Goal: Use online tool/utility: Utilize a website feature to perform a specific function

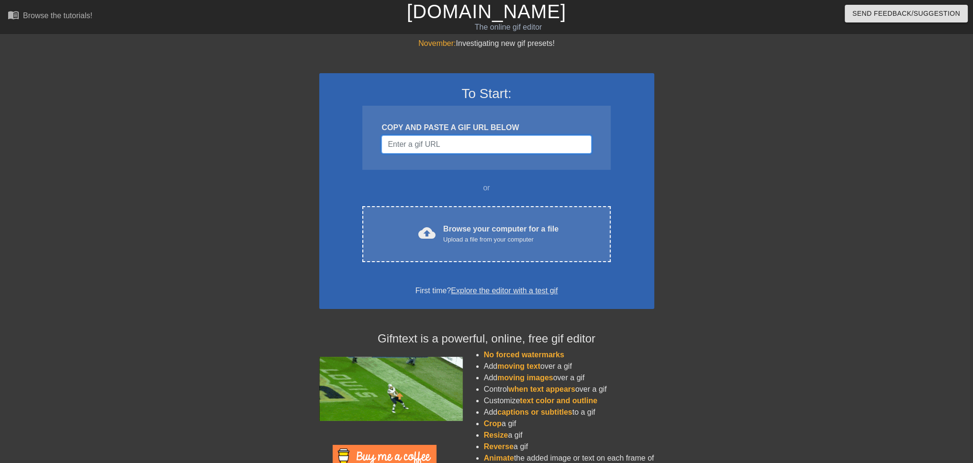
click at [417, 142] on input "Username" at bounding box center [487, 144] width 210 height 18
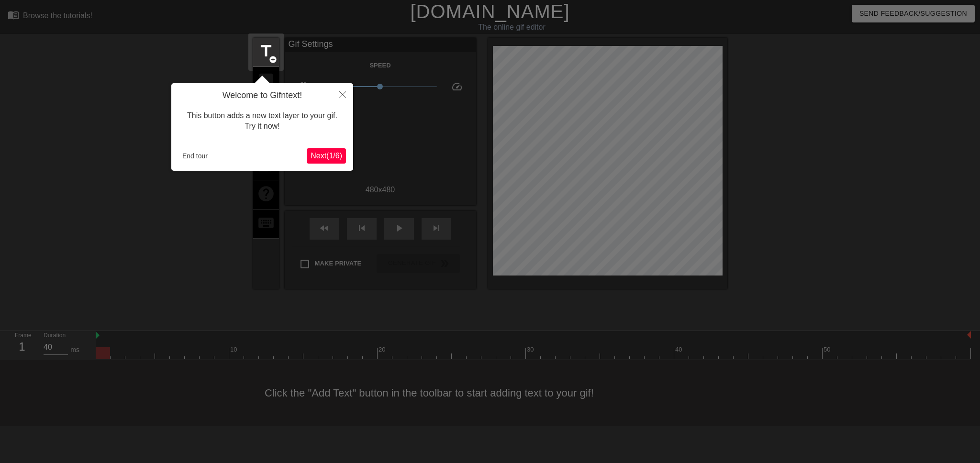
click at [335, 155] on span "Next ( 1 / 6 )" at bounding box center [327, 156] width 32 height 8
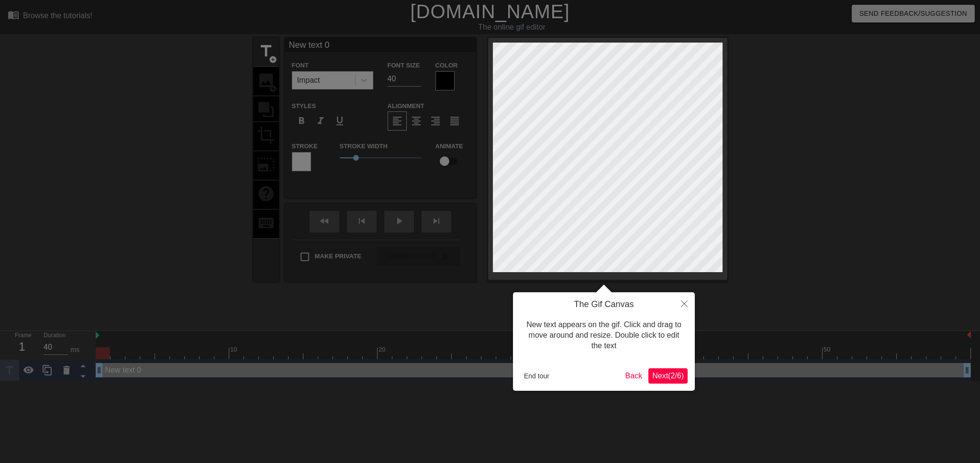
click at [678, 377] on span "Next ( 2 / 6 )" at bounding box center [668, 376] width 32 height 8
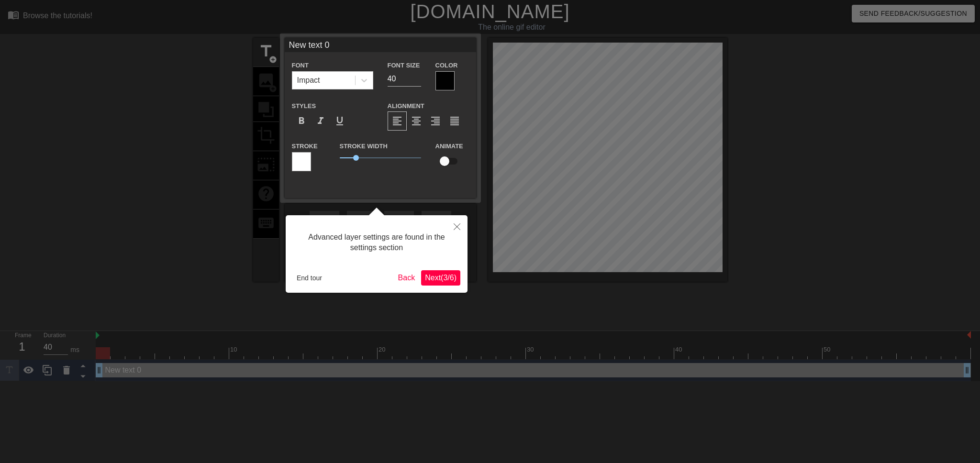
click at [428, 277] on span "Next ( 3 / 6 )" at bounding box center [441, 278] width 32 height 8
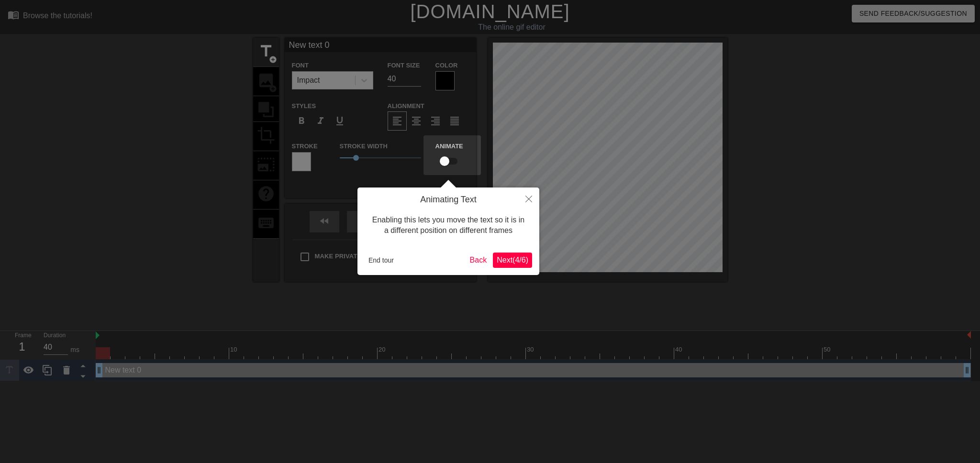
click at [512, 261] on span "Next ( 4 / 6 )" at bounding box center [513, 260] width 32 height 8
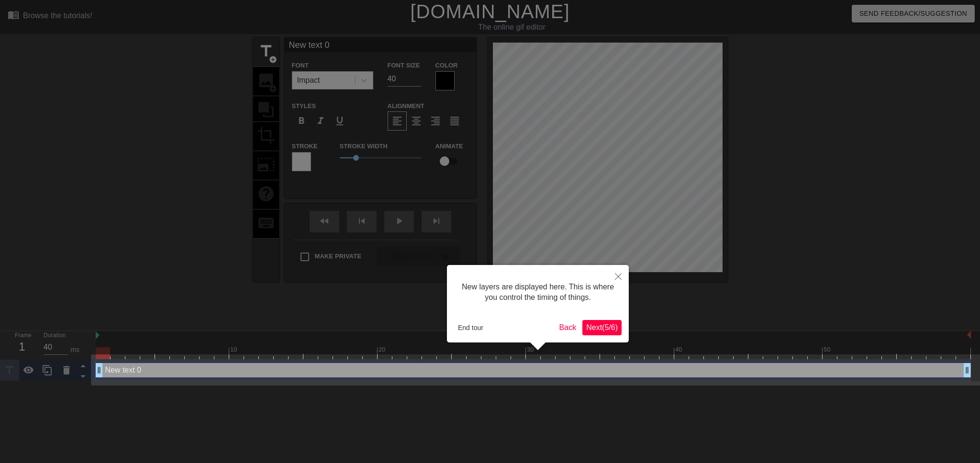
click at [607, 324] on span "Next ( 5 / 6 )" at bounding box center [602, 328] width 32 height 8
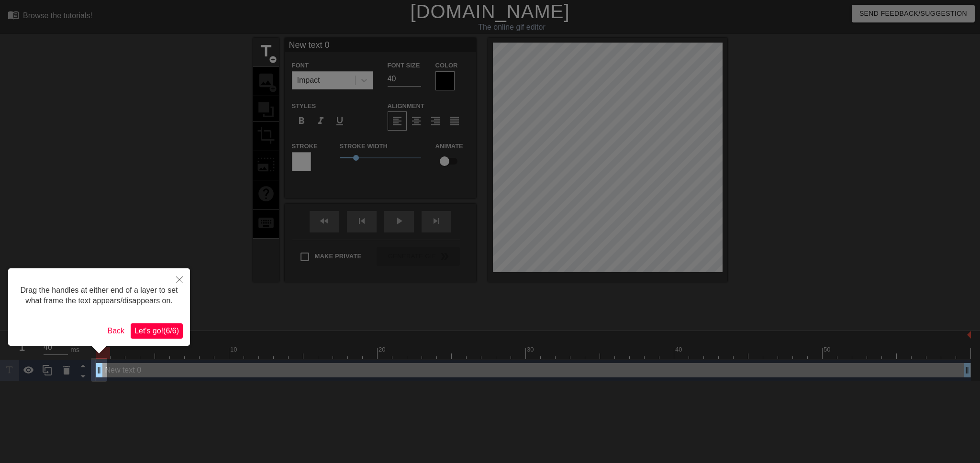
click at [163, 329] on span "Let's go! ( 6 / 6 )" at bounding box center [157, 331] width 45 height 8
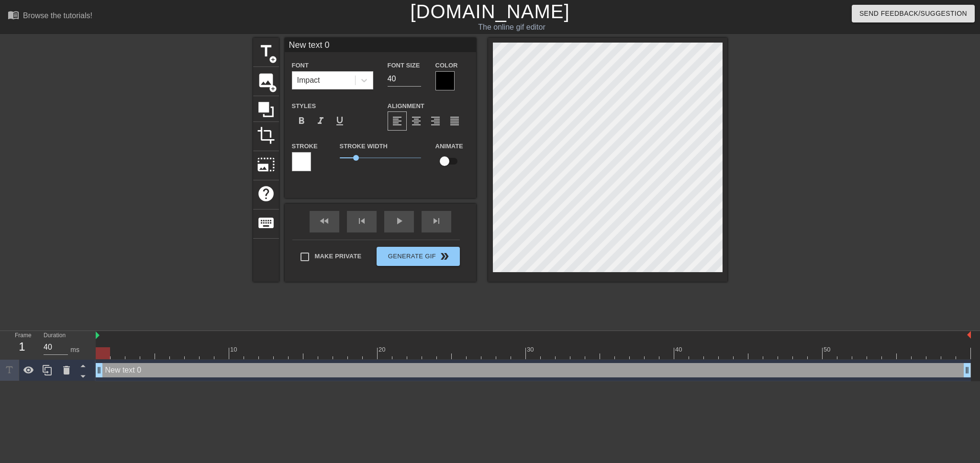
click at [442, 82] on div at bounding box center [445, 80] width 19 height 19
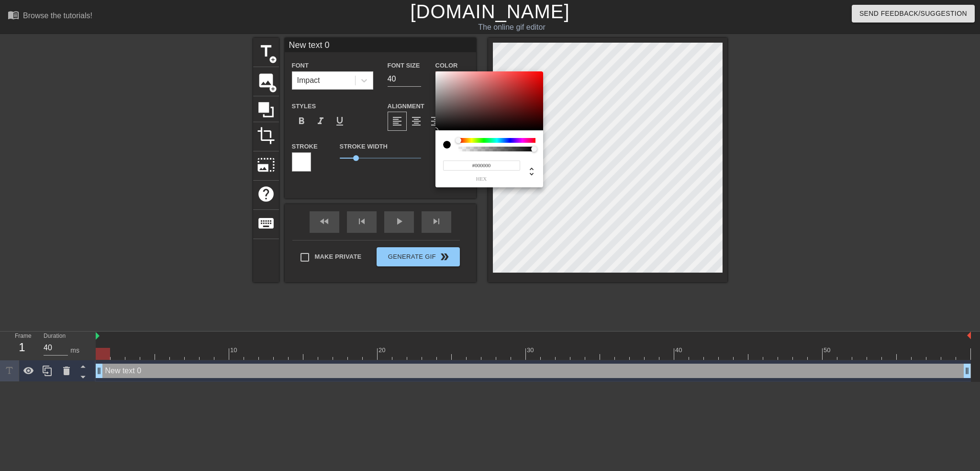
type input "0"
type input "1"
drag, startPoint x: 532, startPoint y: 150, endPoint x: 604, endPoint y: 139, distance: 73.0
click at [604, 139] on div "0 r 0 g 0 b 1 a" at bounding box center [490, 235] width 980 height 471
drag, startPoint x: 456, startPoint y: 166, endPoint x: 431, endPoint y: 167, distance: 24.4
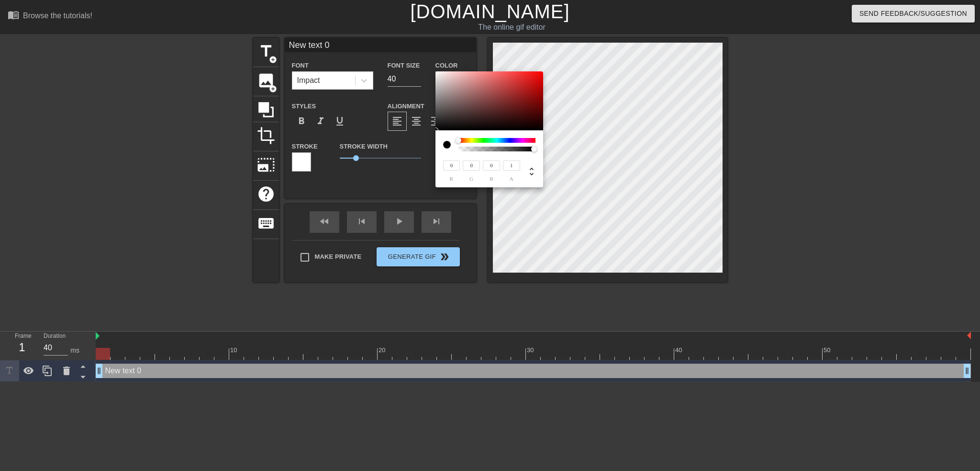
click at [431, 167] on div "0 r 0 g 0 b 1 a" at bounding box center [490, 235] width 980 height 471
type input "255"
click at [475, 166] on input "0" at bounding box center [471, 165] width 17 height 10
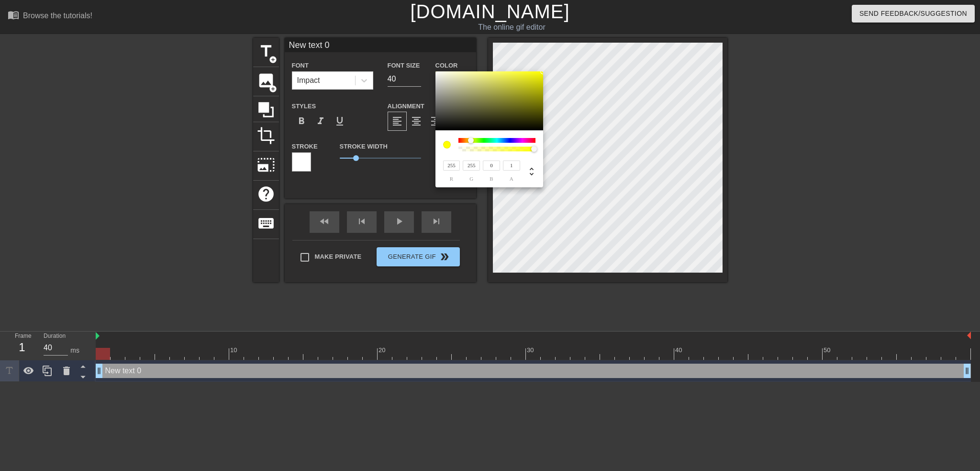
type input "255"
drag, startPoint x: 495, startPoint y: 165, endPoint x: 482, endPoint y: 167, distance: 13.6
click at [482, 167] on div "0 b" at bounding box center [490, 170] width 20 height 22
type input "255"
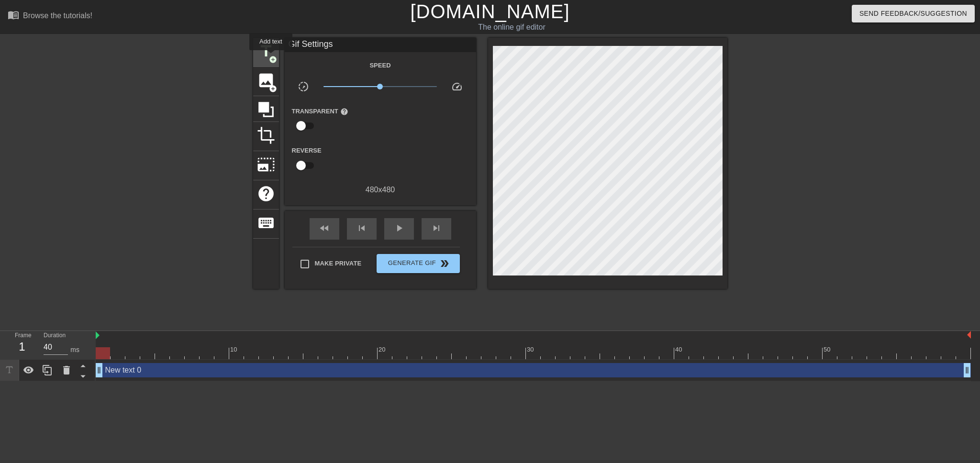
click at [271, 57] on span "add_circle" at bounding box center [273, 60] width 8 height 8
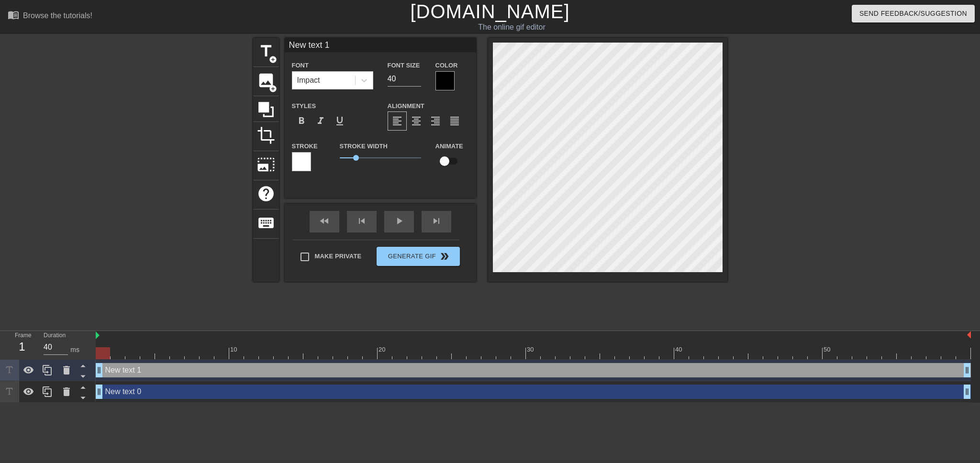
scroll to position [1, 2]
type input "New txt 1"
type textarea "New txt 1"
type input "New tt 1"
type textarea "New tt 1"
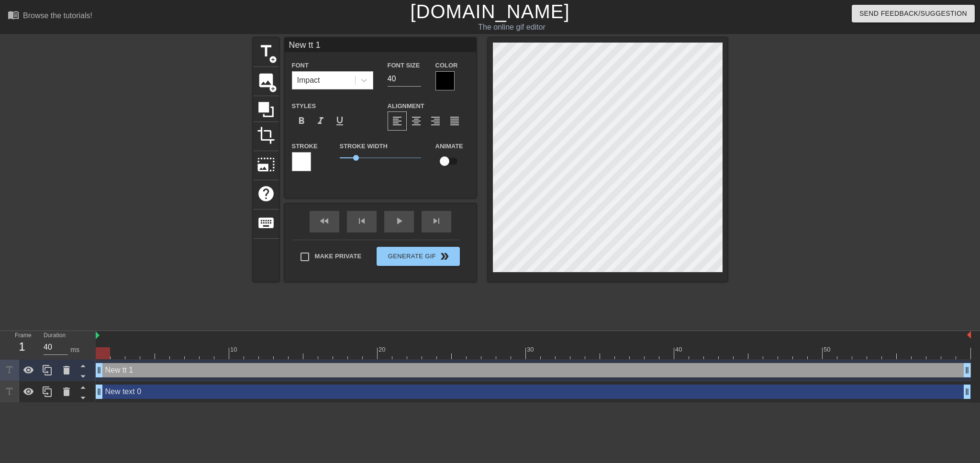
type input "New t 1"
type textarea "New t 1"
type input "New t1"
type textarea "New t1"
type input "New t"
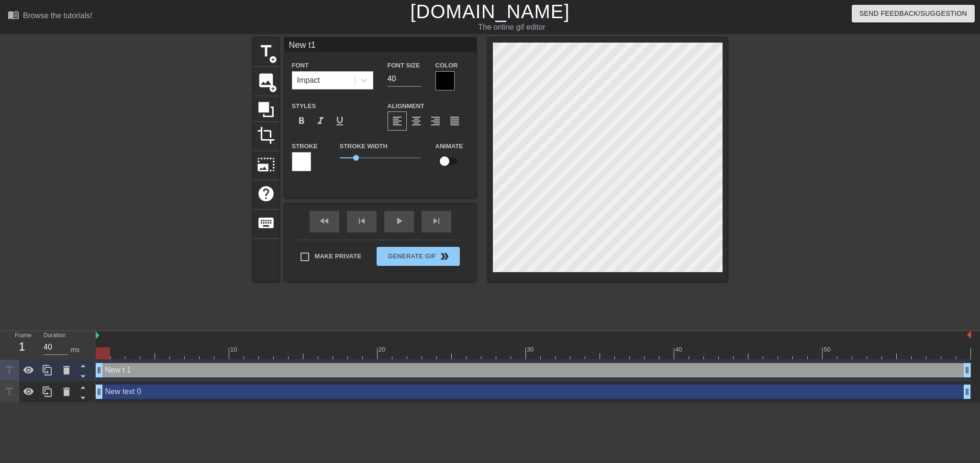
type textarea "New t"
type input "New"
type textarea "New"
type input "New"
type textarea "New"
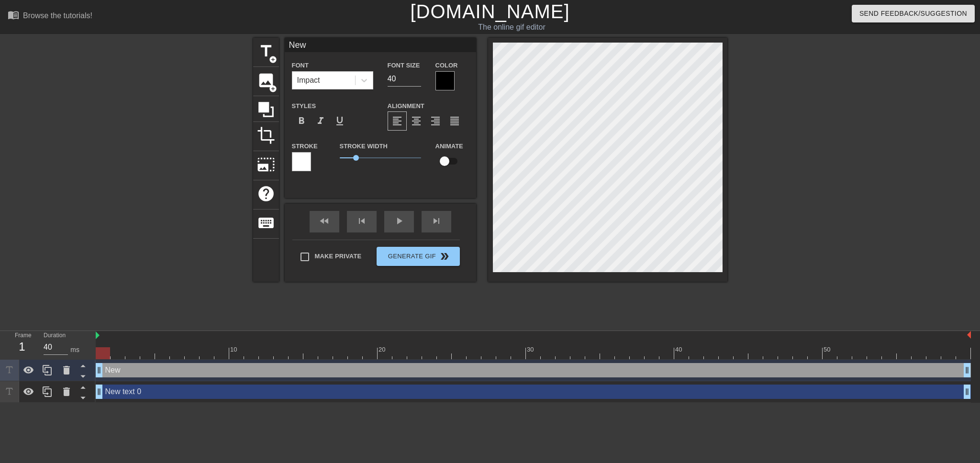
type input "Ne"
type textarea "Ne"
type input "N"
type textarea "N"
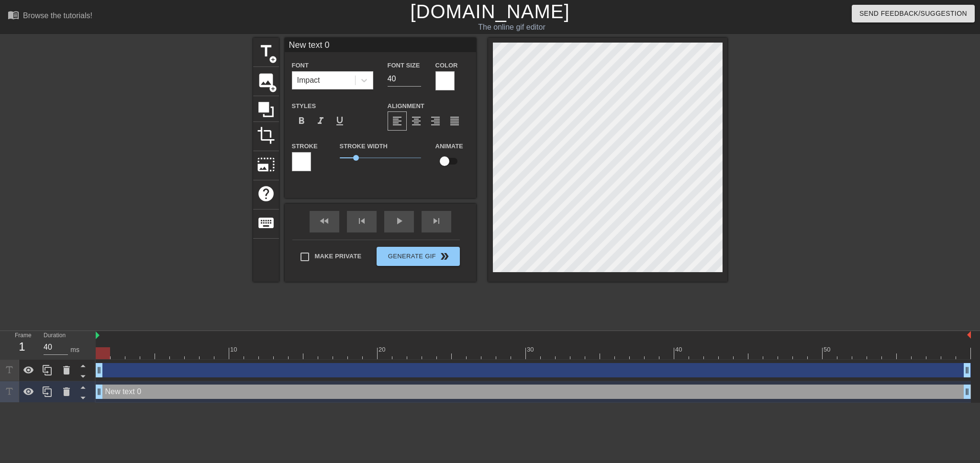
scroll to position [1, 1]
type input "New txt 0"
type textarea "New txt 0"
type input "New tt 0"
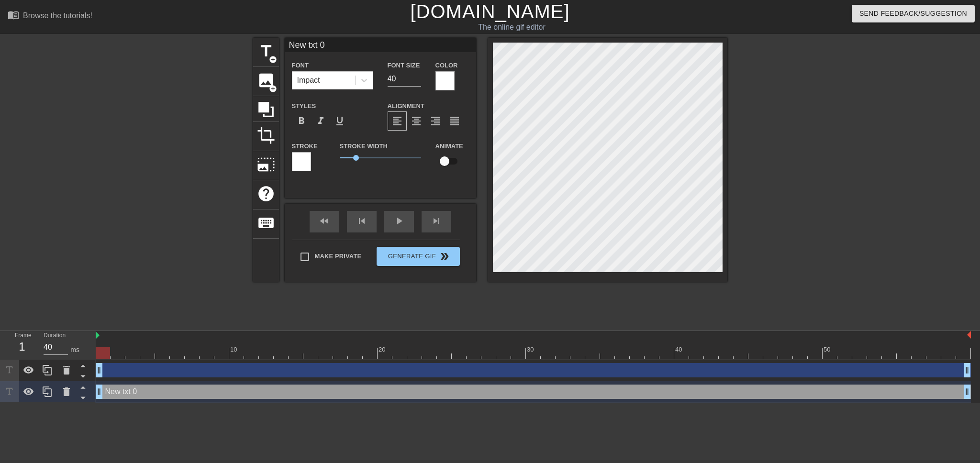
type textarea "New tt 0"
type input "New t 0"
type textarea "New t 0"
type input "New t0"
type textarea "New t0"
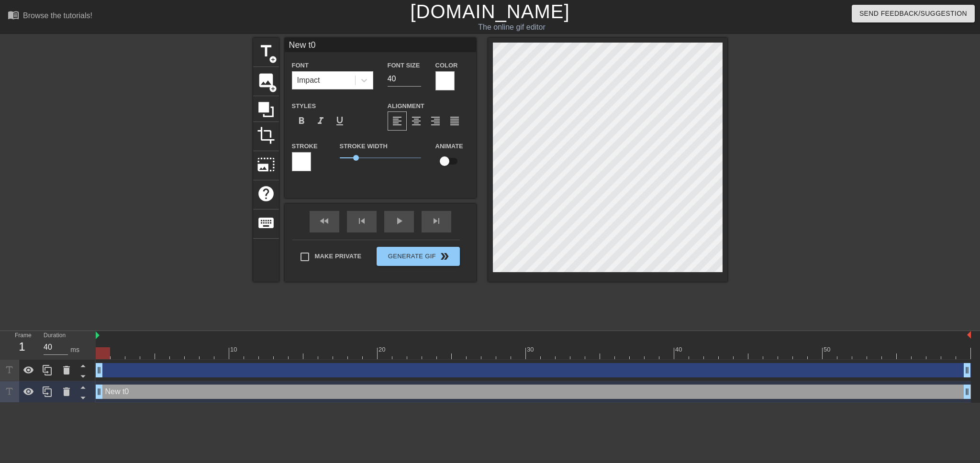
type input "New t"
type textarea "New t"
type input "New"
type textarea "New"
type input "New"
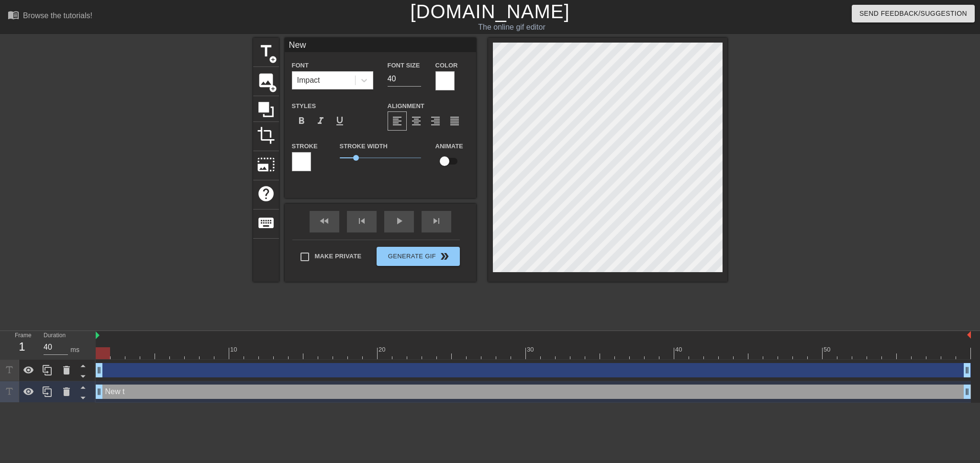
type textarea "New"
type input "Ne"
type textarea "Ne"
type input "N"
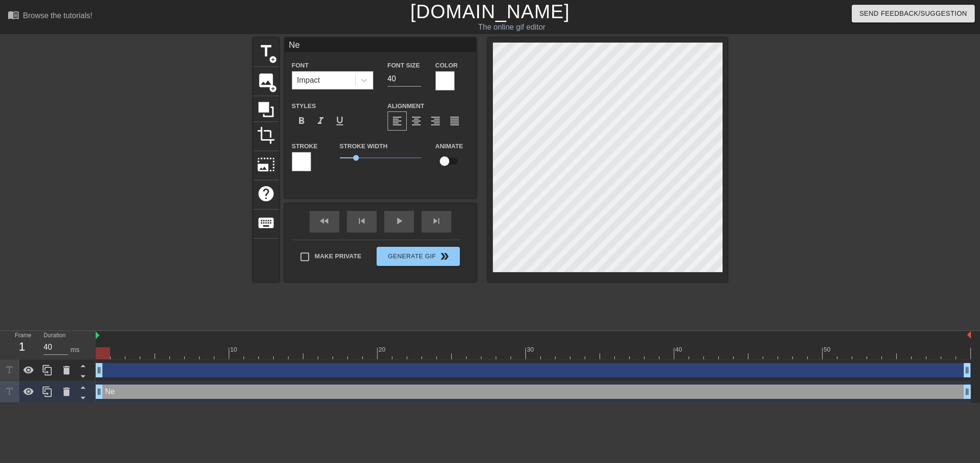
type textarea "N"
type input "R"
type textarea "R"
type input "Re"
type textarea "Re"
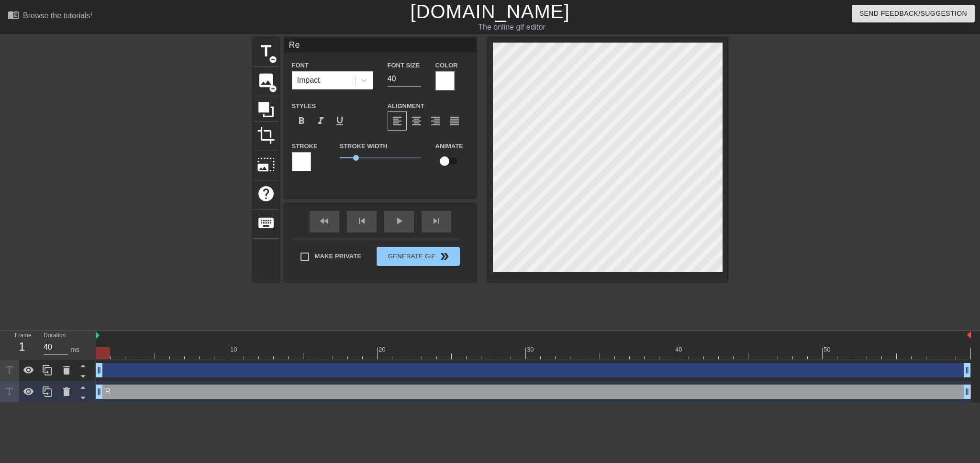
type input "Reg"
type textarea "Reg"
type input "Regr"
type textarea "Regr"
type input "Regre"
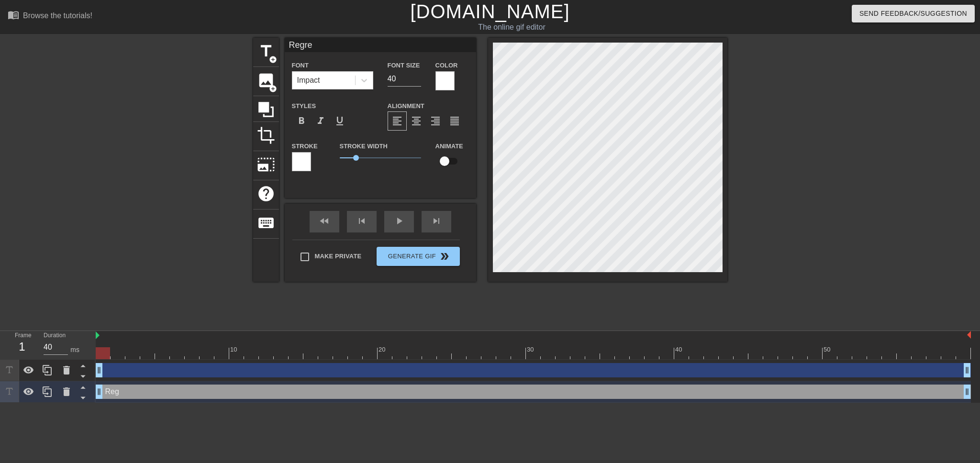
type textarea "Regre"
type input "Regres"
type textarea "Regres"
type input "Regress"
type textarea "Regress"
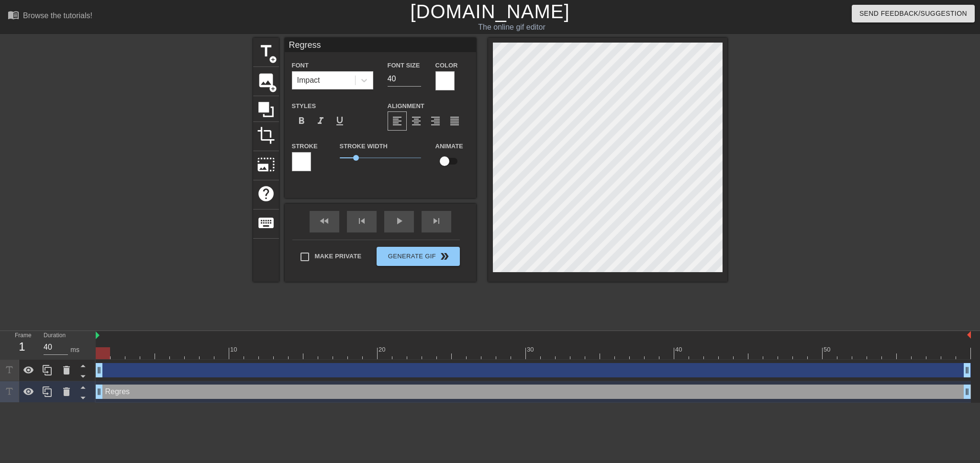
type input "Regressi"
type textarea "Regressi"
type input "Regressio"
type textarea "Regressio"
type input "Regression"
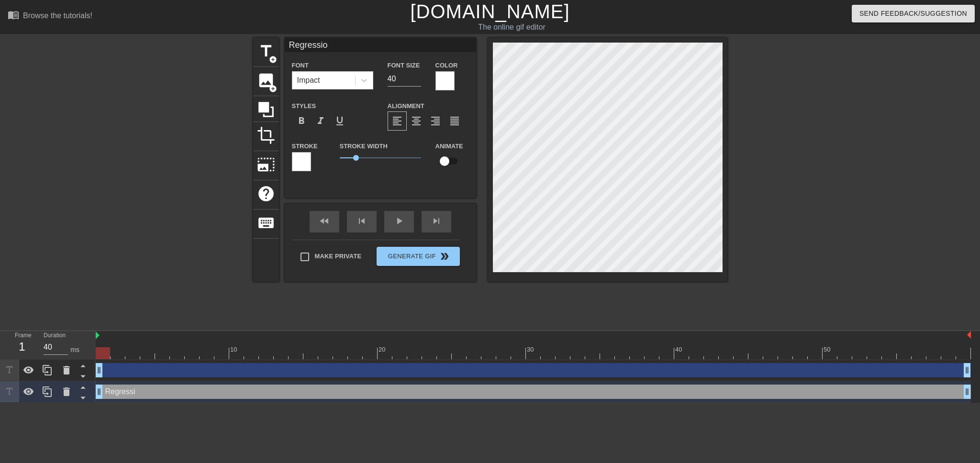
type textarea "Regression"
type input "Regression"
type textarea "Regression"
type input "Regression t"
type textarea "Regression t"
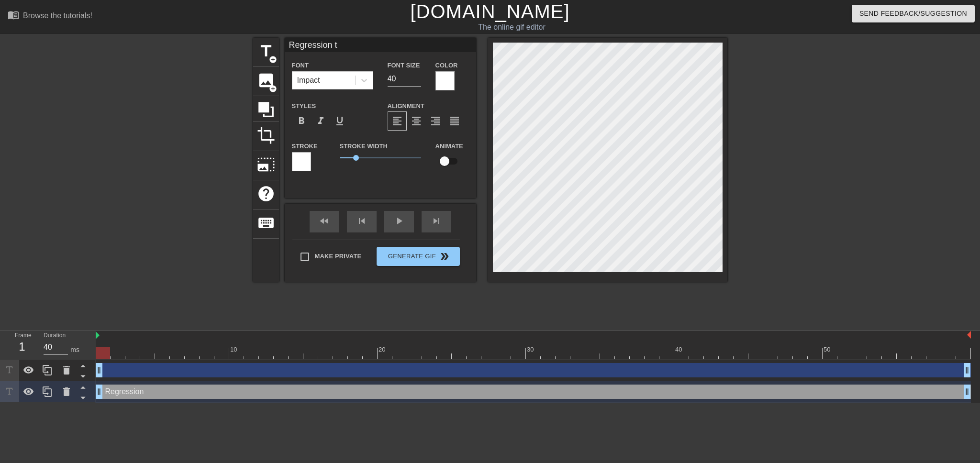
type input "Regression te"
type textarea "Regression te"
type input "Regression tes"
type textarea "Regression tes"
type input "Regression test"
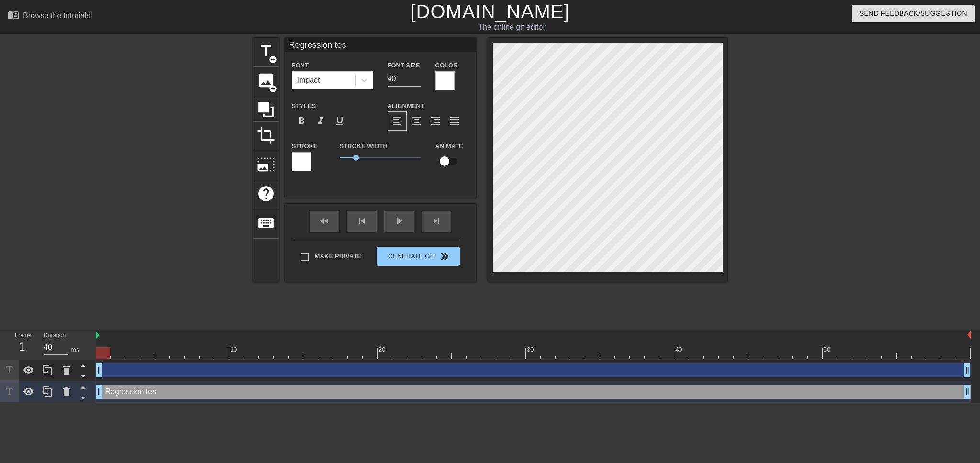
type textarea "Regression test"
type input "Regression tests"
type textarea "Regression tests"
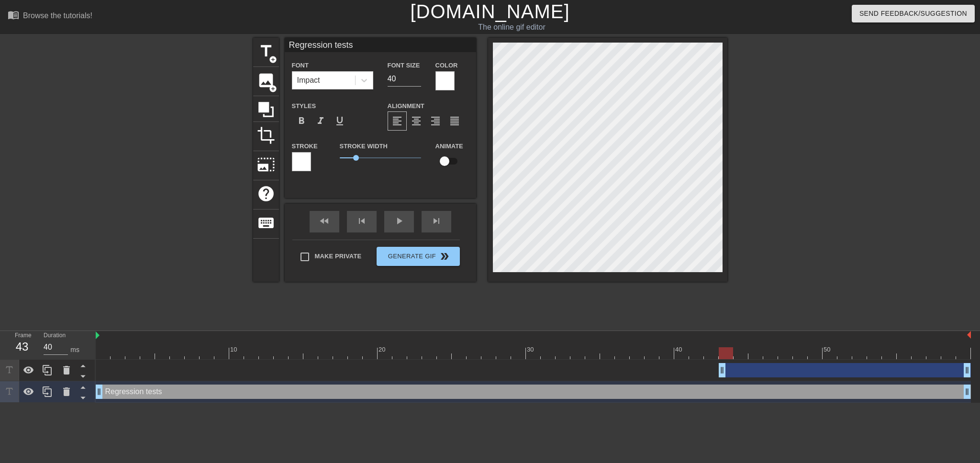
drag, startPoint x: 100, startPoint y: 373, endPoint x: 722, endPoint y: 363, distance: 622.8
drag, startPoint x: 717, startPoint y: 370, endPoint x: 530, endPoint y: 365, distance: 186.8
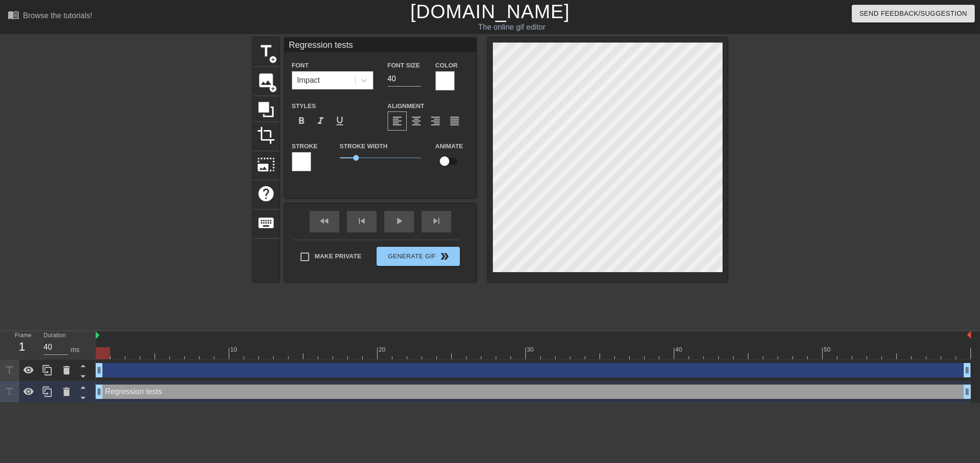
drag, startPoint x: 528, startPoint y: 367, endPoint x: 62, endPoint y: 358, distance: 465.8
click at [62, 358] on div "Frame 1 Duration 40 ms 10 20 30 40 50 drag_handle drag_handle Regression tests …" at bounding box center [490, 367] width 980 height 72
drag, startPoint x: 101, startPoint y: 369, endPoint x: 111, endPoint y: 367, distance: 9.7
drag, startPoint x: 115, startPoint y: 371, endPoint x: 125, endPoint y: 371, distance: 10.1
drag, startPoint x: 130, startPoint y: 371, endPoint x: 141, endPoint y: 371, distance: 11.0
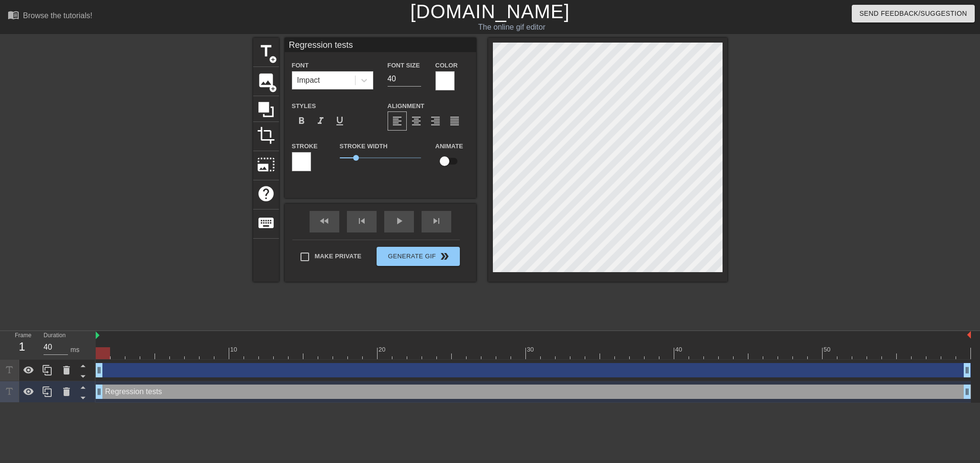
drag, startPoint x: 142, startPoint y: 372, endPoint x: 41, endPoint y: 343, distance: 104.7
click at [41, 343] on div "Frame 1 Duration 40 ms 10 20 30 40 50 drag_handle drag_handle Regression tests …" at bounding box center [490, 367] width 980 height 72
click at [453, 160] on input "checkbox" at bounding box center [444, 161] width 55 height 18
drag, startPoint x: 106, startPoint y: 350, endPoint x: 672, endPoint y: 346, distance: 565.3
click at [672, 346] on div "10 20 30 40 50" at bounding box center [534, 345] width 876 height 28
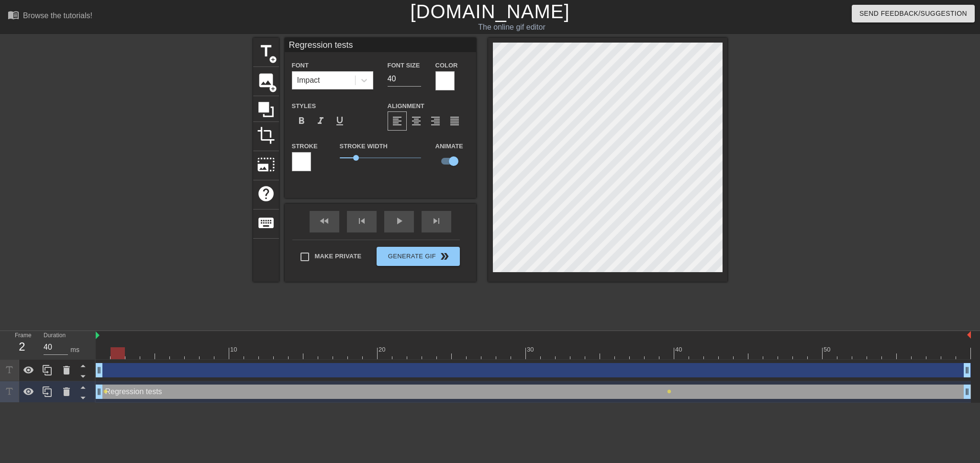
drag, startPoint x: 664, startPoint y: 348, endPoint x: 118, endPoint y: 343, distance: 546.2
click at [118, 343] on div "10 20 30 40 50" at bounding box center [534, 345] width 876 height 28
drag, startPoint x: 122, startPoint y: 354, endPoint x: 155, endPoint y: 348, distance: 33.1
click at [155, 348] on div at bounding box center [534, 354] width 876 height 12
drag, startPoint x: 147, startPoint y: 354, endPoint x: 107, endPoint y: 356, distance: 40.7
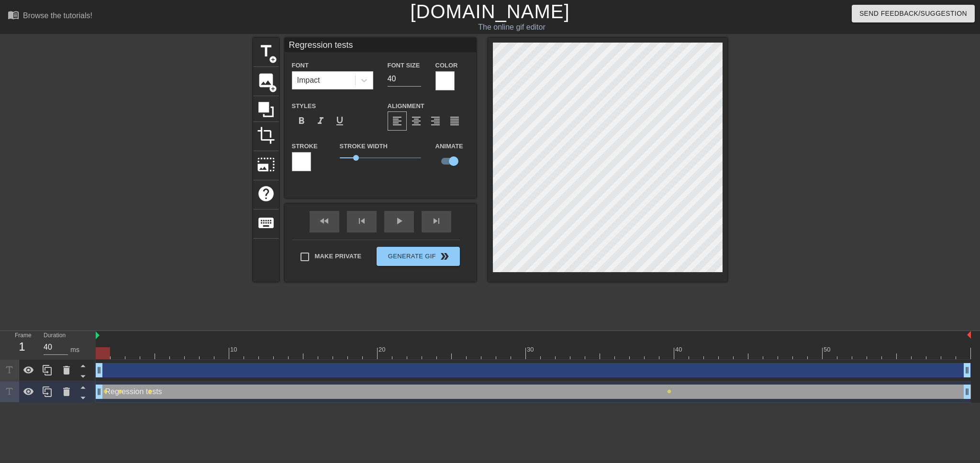
click at [107, 356] on div at bounding box center [103, 354] width 14 height 12
click at [447, 158] on input "checkbox" at bounding box center [454, 161] width 55 height 18
checkbox input "false"
click at [634, 42] on div at bounding box center [607, 160] width 239 height 244
drag, startPoint x: 104, startPoint y: 352, endPoint x: 232, endPoint y: 353, distance: 127.3
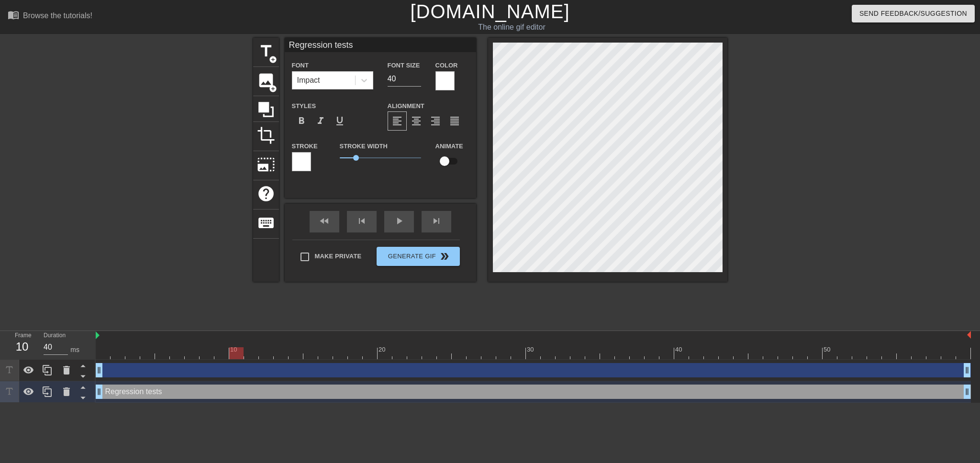
click at [232, 353] on div at bounding box center [236, 354] width 14 height 12
drag, startPoint x: 239, startPoint y: 350, endPoint x: 251, endPoint y: 351, distance: 11.5
click at [251, 351] on div at bounding box center [251, 354] width 14 height 12
drag, startPoint x: 257, startPoint y: 353, endPoint x: 264, endPoint y: 352, distance: 6.8
click at [264, 352] on div at bounding box center [266, 354] width 14 height 12
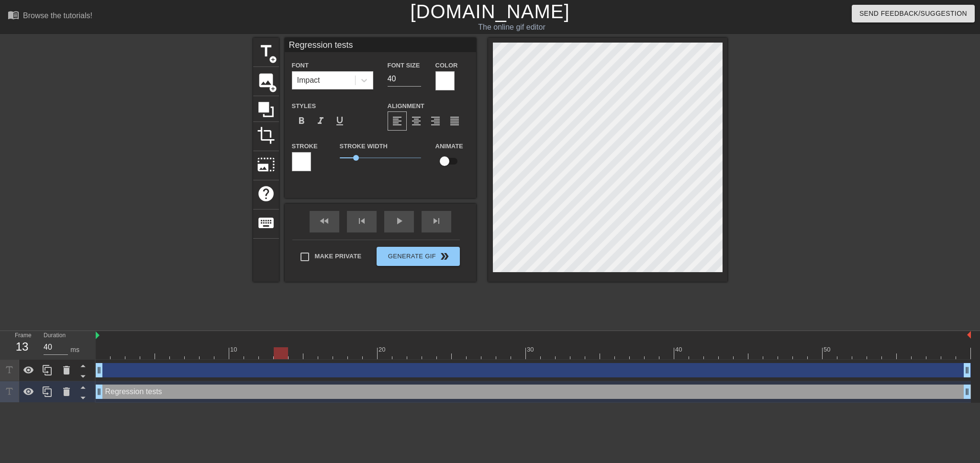
drag, startPoint x: 269, startPoint y: 351, endPoint x: 283, endPoint y: 353, distance: 14.0
click at [283, 353] on div at bounding box center [281, 354] width 14 height 12
drag, startPoint x: 285, startPoint y: 352, endPoint x: 293, endPoint y: 350, distance: 8.4
click at [293, 350] on div at bounding box center [296, 354] width 14 height 12
drag, startPoint x: 298, startPoint y: 353, endPoint x: 309, endPoint y: 352, distance: 10.6
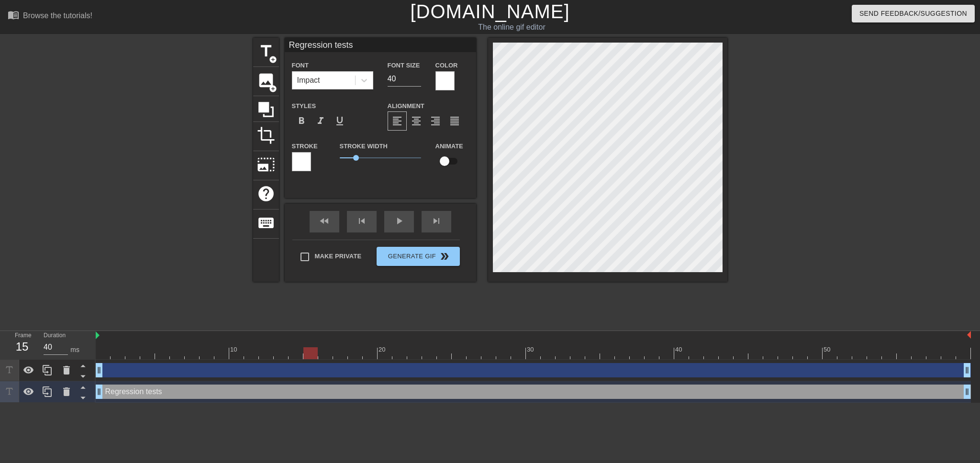
click at [309, 352] on div at bounding box center [310, 354] width 14 height 12
drag, startPoint x: 312, startPoint y: 350, endPoint x: 324, endPoint y: 350, distance: 11.5
click at [324, 350] on div at bounding box center [325, 354] width 14 height 12
drag, startPoint x: 330, startPoint y: 356, endPoint x: 353, endPoint y: 350, distance: 23.7
click at [339, 354] on div at bounding box center [340, 354] width 14 height 12
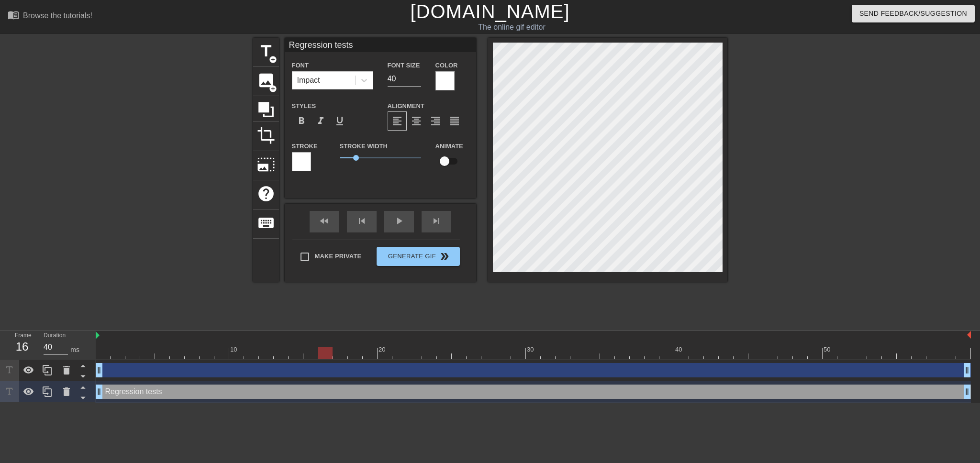
drag, startPoint x: 337, startPoint y: 352, endPoint x: 332, endPoint y: 354, distance: 5.9
click at [332, 354] on div at bounding box center [325, 354] width 14 height 12
drag, startPoint x: 329, startPoint y: 351, endPoint x: 354, endPoint y: 350, distance: 24.9
click at [336, 350] on div at bounding box center [340, 354] width 14 height 12
drag, startPoint x: 339, startPoint y: 353, endPoint x: 350, endPoint y: 350, distance: 11.5
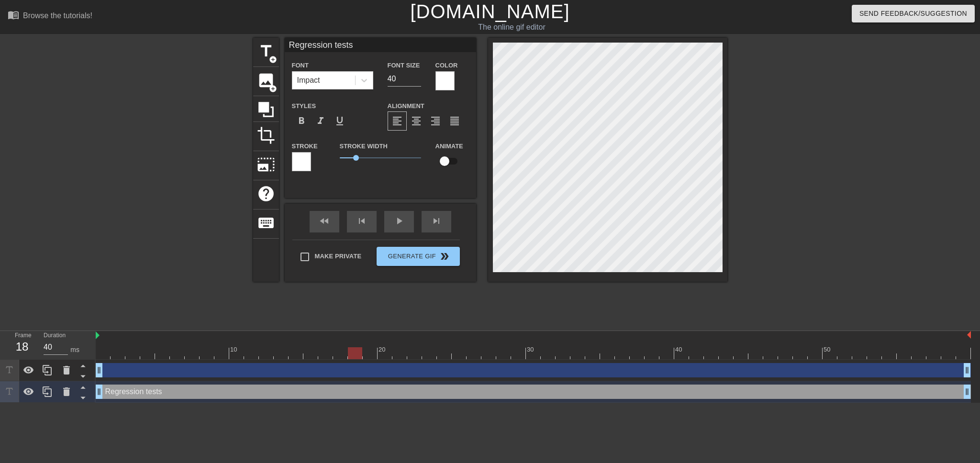
click at [350, 350] on div at bounding box center [355, 354] width 14 height 12
drag, startPoint x: 357, startPoint y: 353, endPoint x: 366, endPoint y: 352, distance: 9.2
click at [366, 352] on div at bounding box center [370, 354] width 14 height 12
drag, startPoint x: 374, startPoint y: 358, endPoint x: 384, endPoint y: 356, distance: 10.2
click at [384, 356] on div at bounding box center [385, 354] width 14 height 12
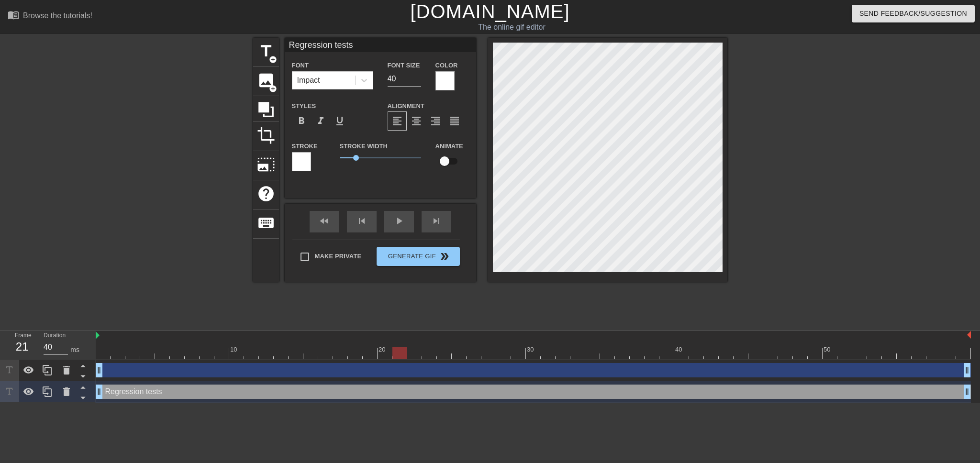
drag, startPoint x: 385, startPoint y: 350, endPoint x: 393, endPoint y: 350, distance: 8.6
click at [393, 350] on div at bounding box center [400, 354] width 14 height 12
drag, startPoint x: 402, startPoint y: 350, endPoint x: 411, endPoint y: 350, distance: 8.6
click at [411, 350] on div at bounding box center [414, 354] width 14 height 12
drag, startPoint x: 421, startPoint y: 351, endPoint x: 427, endPoint y: 351, distance: 5.3
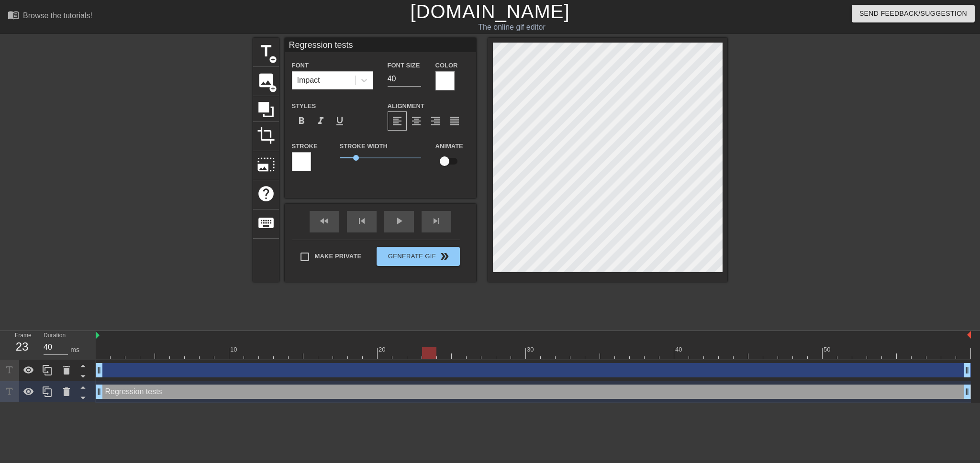
click at [427, 351] on div at bounding box center [429, 354] width 14 height 12
drag, startPoint x: 429, startPoint y: 354, endPoint x: 439, endPoint y: 352, distance: 10.2
click at [439, 352] on div at bounding box center [444, 354] width 14 height 12
drag, startPoint x: 446, startPoint y: 349, endPoint x: 455, endPoint y: 349, distance: 8.6
click at [455, 349] on div at bounding box center [459, 354] width 14 height 12
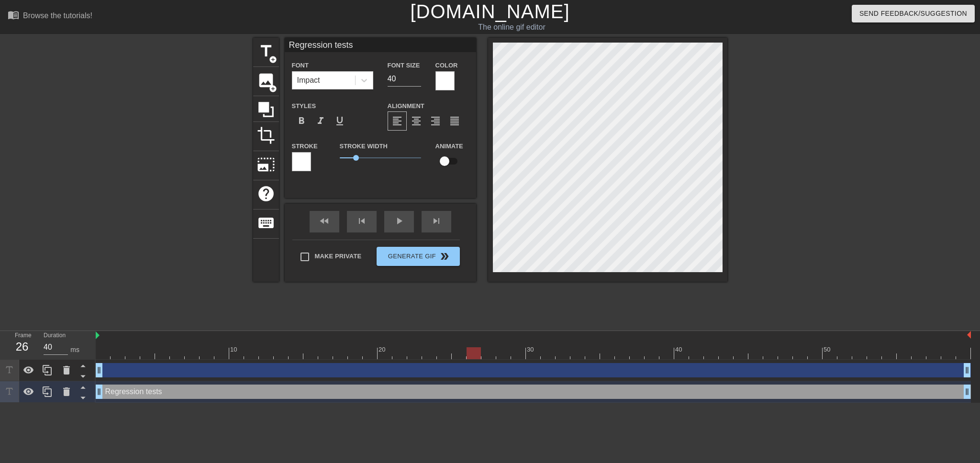
drag, startPoint x: 461, startPoint y: 350, endPoint x: 474, endPoint y: 349, distance: 12.5
click at [472, 349] on div at bounding box center [474, 354] width 14 height 12
drag, startPoint x: 474, startPoint y: 349, endPoint x: 463, endPoint y: 350, distance: 11.1
click at [463, 350] on div at bounding box center [459, 354] width 14 height 12
drag, startPoint x: 458, startPoint y: 352, endPoint x: 467, endPoint y: 351, distance: 9.1
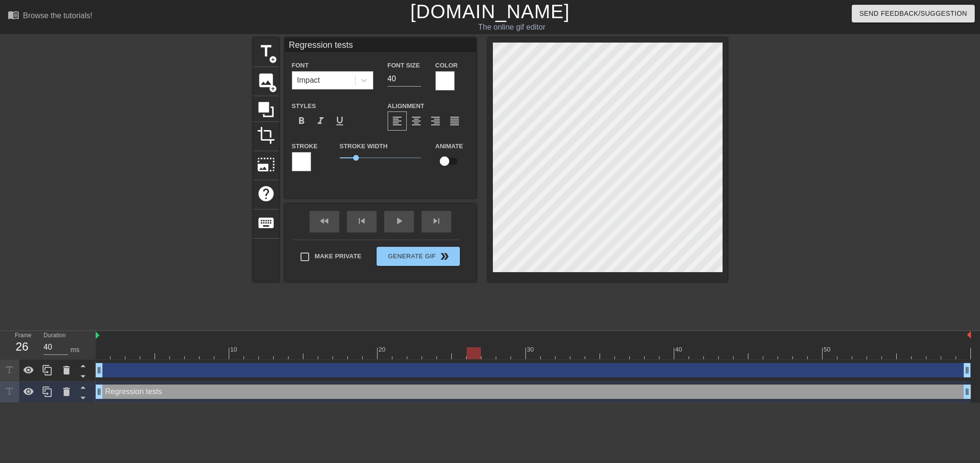
click at [467, 351] on div at bounding box center [474, 354] width 14 height 12
drag, startPoint x: 473, startPoint y: 355, endPoint x: 484, endPoint y: 353, distance: 11.6
click at [484, 353] on div at bounding box center [489, 354] width 14 height 12
drag, startPoint x: 490, startPoint y: 352, endPoint x: 497, endPoint y: 352, distance: 6.7
click at [497, 352] on div at bounding box center [503, 354] width 14 height 12
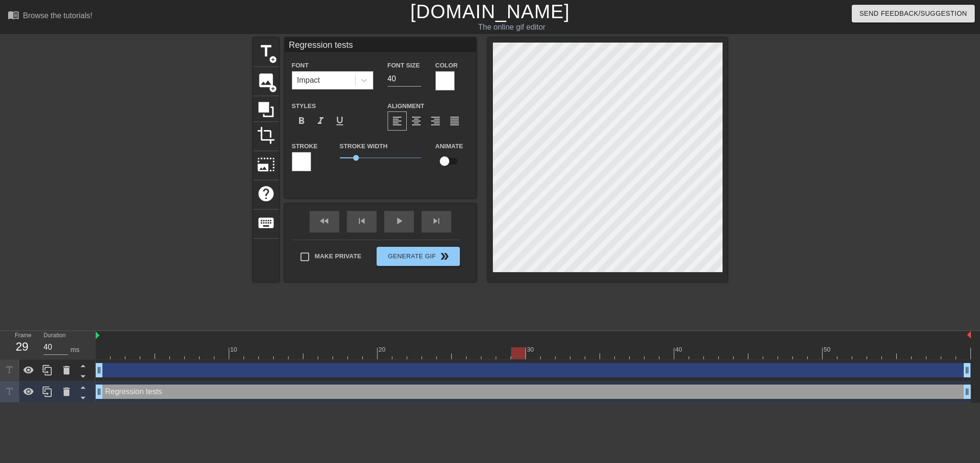
drag, startPoint x: 505, startPoint y: 350, endPoint x: 515, endPoint y: 351, distance: 10.1
click at [515, 351] on div at bounding box center [518, 354] width 14 height 12
drag, startPoint x: 523, startPoint y: 354, endPoint x: 529, endPoint y: 356, distance: 6.5
click at [529, 356] on div at bounding box center [533, 354] width 14 height 12
drag, startPoint x: 533, startPoint y: 352, endPoint x: 543, endPoint y: 353, distance: 10.5
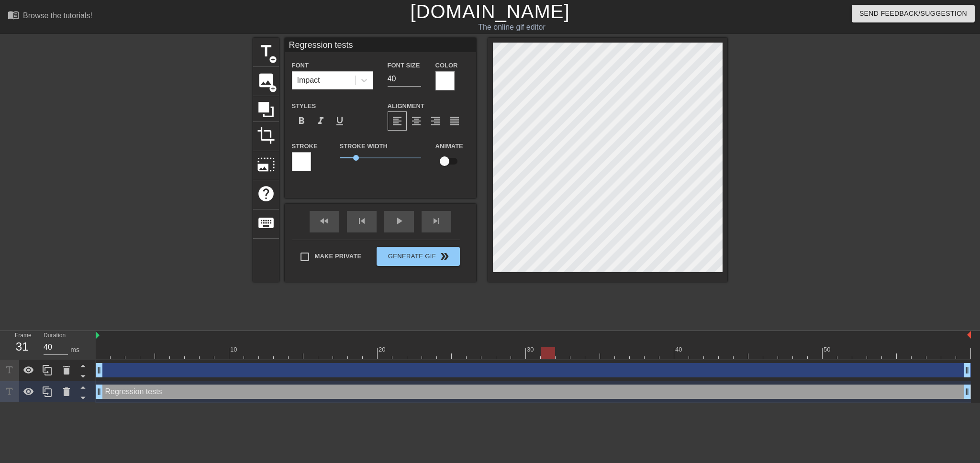
click at [543, 353] on div at bounding box center [548, 354] width 14 height 12
drag, startPoint x: 549, startPoint y: 352, endPoint x: 560, endPoint y: 353, distance: 10.6
click at [560, 353] on div at bounding box center [563, 354] width 14 height 12
drag, startPoint x: 561, startPoint y: 350, endPoint x: 573, endPoint y: 351, distance: 12.0
click at [573, 351] on div at bounding box center [578, 354] width 14 height 12
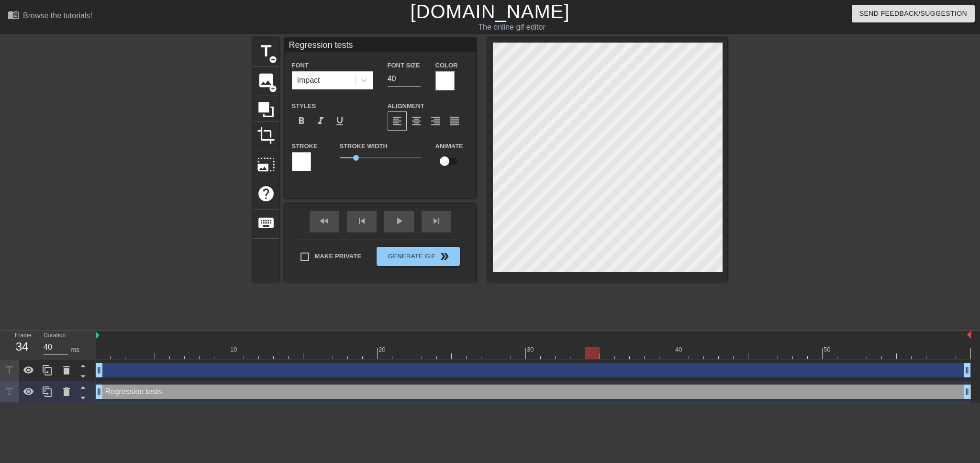
click at [590, 353] on div at bounding box center [592, 354] width 14 height 12
drag, startPoint x: 594, startPoint y: 350, endPoint x: 602, endPoint y: 353, distance: 8.6
click at [602, 353] on div at bounding box center [607, 354] width 14 height 12
drag, startPoint x: 607, startPoint y: 353, endPoint x: 617, endPoint y: 352, distance: 9.7
click at [617, 352] on div at bounding box center [622, 354] width 14 height 12
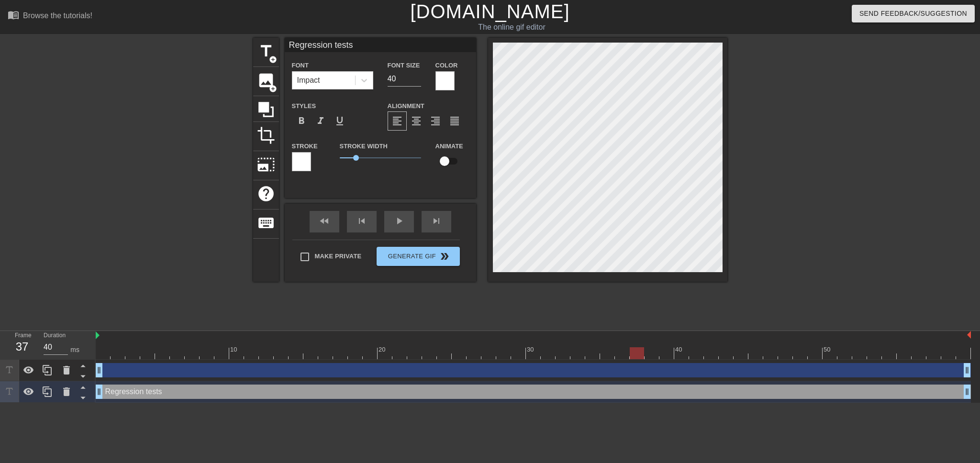
drag, startPoint x: 625, startPoint y: 354, endPoint x: 632, endPoint y: 355, distance: 7.7
click at [632, 355] on div at bounding box center [637, 354] width 14 height 12
drag, startPoint x: 641, startPoint y: 355, endPoint x: 647, endPoint y: 355, distance: 5.7
click at [647, 355] on div at bounding box center [652, 354] width 14 height 12
drag, startPoint x: 652, startPoint y: 355, endPoint x: 662, endPoint y: 356, distance: 10.1
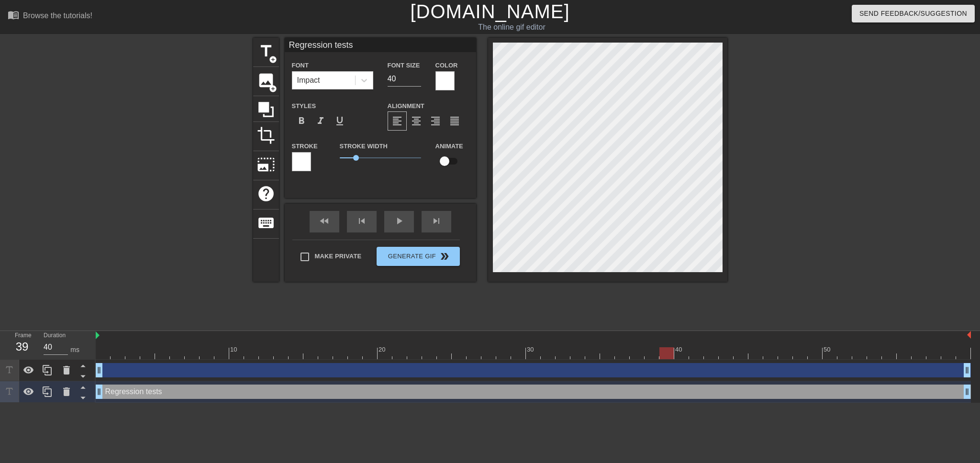
click at [662, 356] on div at bounding box center [667, 354] width 14 height 12
drag, startPoint x: 667, startPoint y: 348, endPoint x: 678, endPoint y: 350, distance: 10.7
click at [678, 350] on div at bounding box center [681, 354] width 14 height 12
drag, startPoint x: 685, startPoint y: 353, endPoint x: 693, endPoint y: 351, distance: 7.8
click at [693, 351] on div at bounding box center [534, 354] width 876 height 12
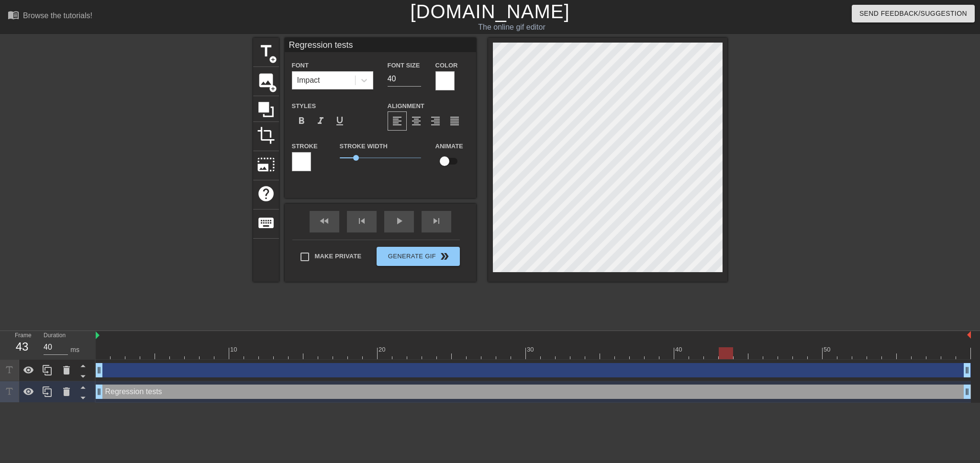
drag, startPoint x: 716, startPoint y: 352, endPoint x: 722, endPoint y: 352, distance: 6.2
click at [722, 352] on div at bounding box center [726, 354] width 14 height 12
drag, startPoint x: 726, startPoint y: 354, endPoint x: 738, endPoint y: 357, distance: 12.2
click at [738, 357] on div at bounding box center [741, 354] width 14 height 12
drag, startPoint x: 742, startPoint y: 356, endPoint x: 752, endPoint y: 356, distance: 9.6
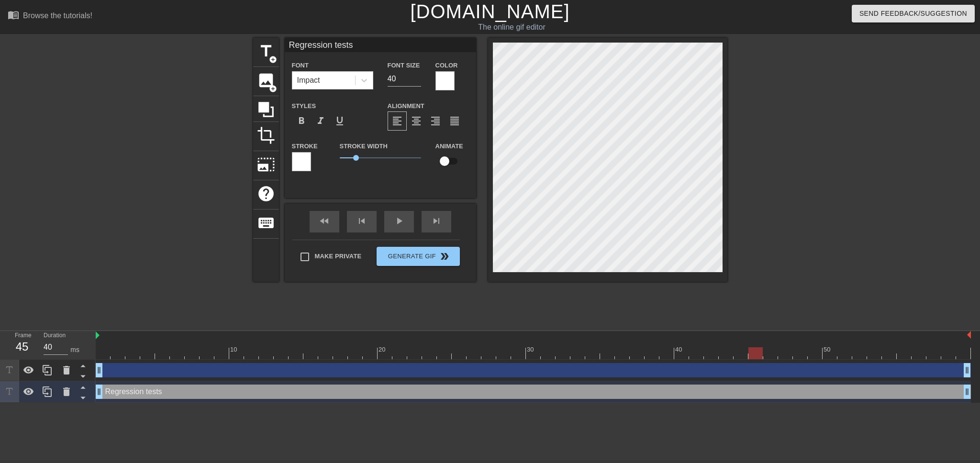
click at [752, 356] on div at bounding box center [756, 354] width 14 height 12
drag, startPoint x: 759, startPoint y: 349, endPoint x: 767, endPoint y: 350, distance: 7.8
click at [767, 350] on div at bounding box center [534, 354] width 876 height 12
drag, startPoint x: 791, startPoint y: 354, endPoint x: 796, endPoint y: 353, distance: 5.4
click at [796, 353] on div at bounding box center [800, 354] width 14 height 12
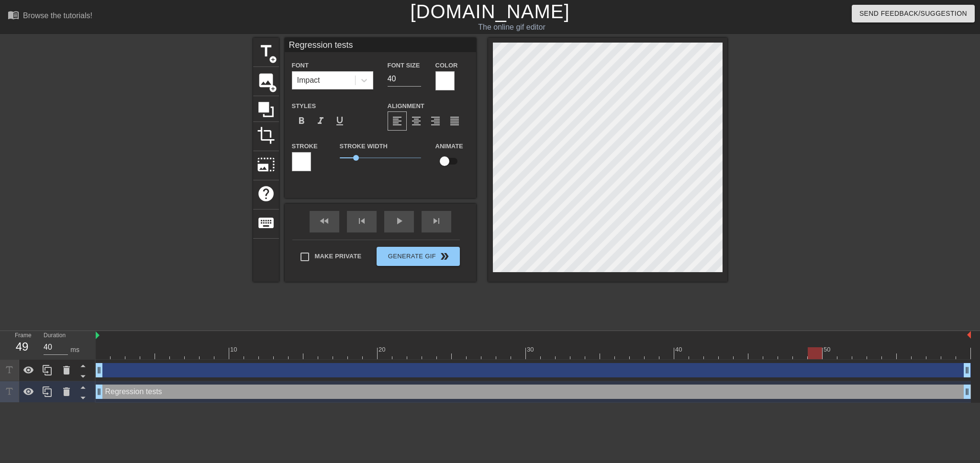
drag, startPoint x: 805, startPoint y: 351, endPoint x: 813, endPoint y: 351, distance: 8.1
click at [813, 351] on div at bounding box center [534, 354] width 876 height 12
drag, startPoint x: 831, startPoint y: 352, endPoint x: 817, endPoint y: 352, distance: 13.4
click at [817, 352] on div at bounding box center [815, 354] width 14 height 12
drag, startPoint x: 816, startPoint y: 351, endPoint x: 825, endPoint y: 351, distance: 8.6
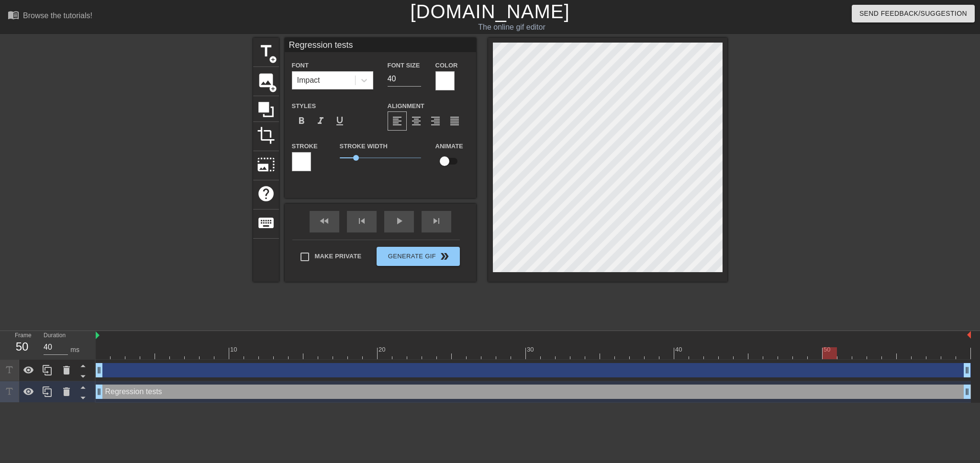
click at [825, 351] on div at bounding box center [830, 354] width 14 height 12
click at [829, 352] on div at bounding box center [830, 354] width 14 height 12
click at [841, 351] on div at bounding box center [845, 354] width 14 height 12
drag, startPoint x: 849, startPoint y: 353, endPoint x: 854, endPoint y: 353, distance: 5.3
click at [854, 353] on div at bounding box center [860, 354] width 14 height 12
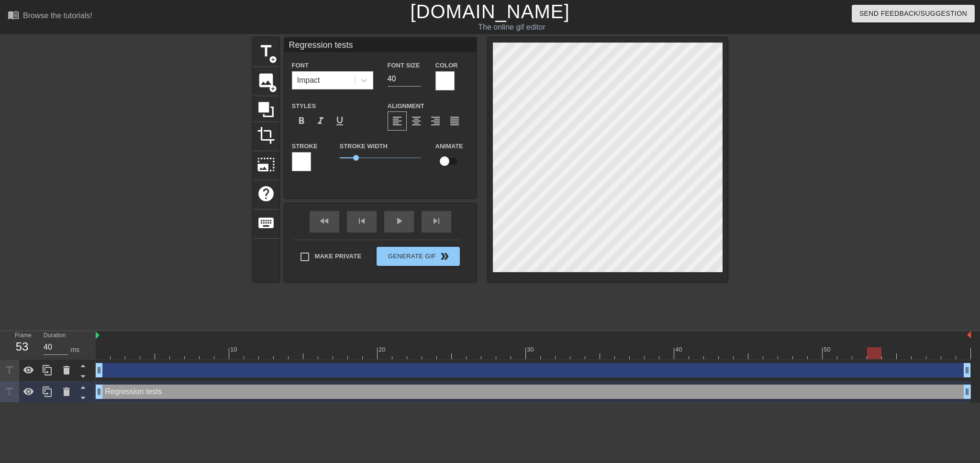
drag, startPoint x: 865, startPoint y: 352, endPoint x: 870, endPoint y: 353, distance: 5.8
click at [870, 353] on div at bounding box center [874, 354] width 14 height 12
drag, startPoint x: 878, startPoint y: 357, endPoint x: 887, endPoint y: 354, distance: 8.5
click at [887, 354] on div at bounding box center [889, 354] width 14 height 12
drag, startPoint x: 893, startPoint y: 351, endPoint x: 899, endPoint y: 350, distance: 6.3
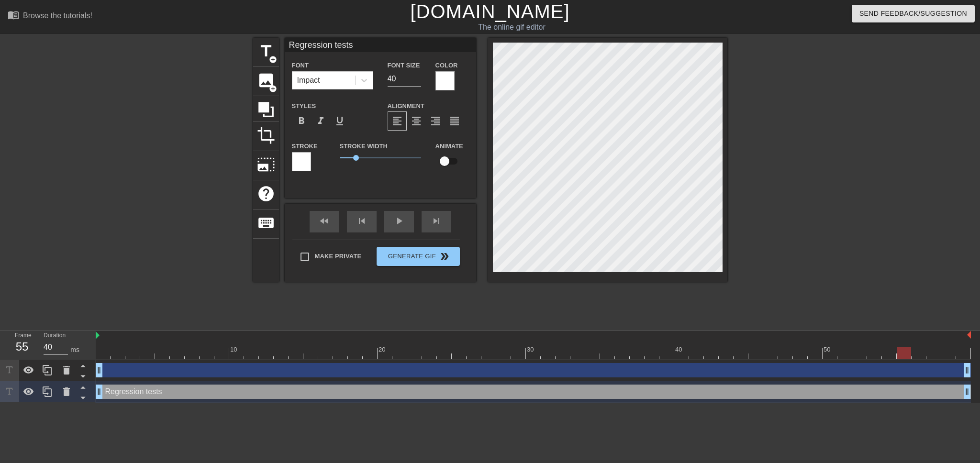
click at [899, 350] on div at bounding box center [904, 354] width 14 height 12
drag, startPoint x: 907, startPoint y: 351, endPoint x: 915, endPoint y: 352, distance: 8.2
click at [915, 352] on div at bounding box center [919, 354] width 14 height 12
drag, startPoint x: 921, startPoint y: 353, endPoint x: 928, endPoint y: 352, distance: 7.2
click at [928, 352] on div at bounding box center [934, 354] width 14 height 12
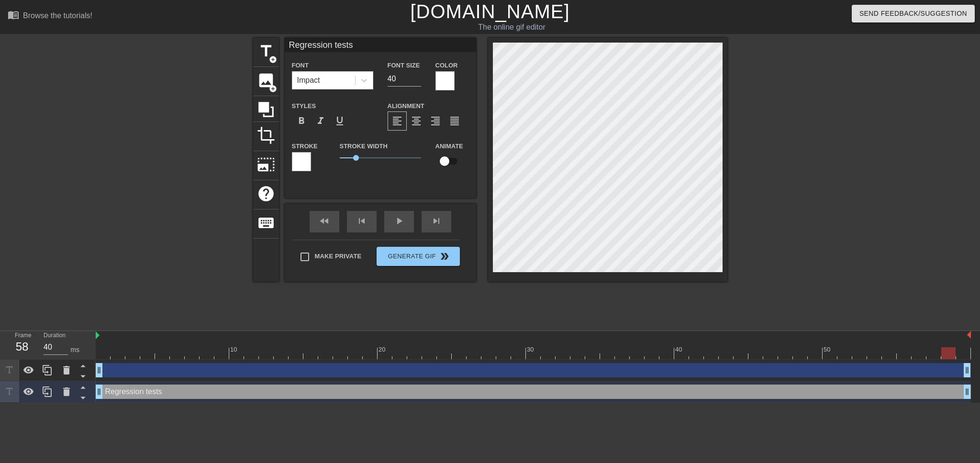
drag, startPoint x: 938, startPoint y: 354, endPoint x: 945, endPoint y: 352, distance: 6.9
click at [945, 352] on div at bounding box center [949, 354] width 14 height 12
drag, startPoint x: 950, startPoint y: 354, endPoint x: 958, endPoint y: 352, distance: 8.9
click at [958, 352] on div at bounding box center [964, 354] width 14 height 12
click at [395, 221] on div "play_arrow" at bounding box center [399, 222] width 30 height 22
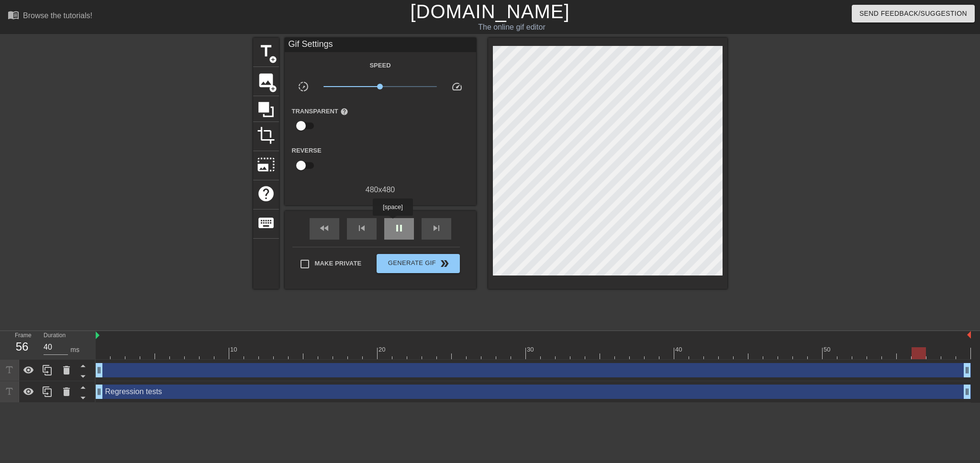
click at [393, 223] on div "pause" at bounding box center [399, 229] width 30 height 22
click at [110, 395] on div "Regression tests drag_handle drag_handle" at bounding box center [534, 392] width 876 height 14
click at [147, 361] on div "drag_handle drag_handle" at bounding box center [534, 371] width 876 height 22
click at [153, 351] on div at bounding box center [534, 354] width 876 height 12
drag, startPoint x: 153, startPoint y: 351, endPoint x: 18, endPoint y: 321, distance: 137.8
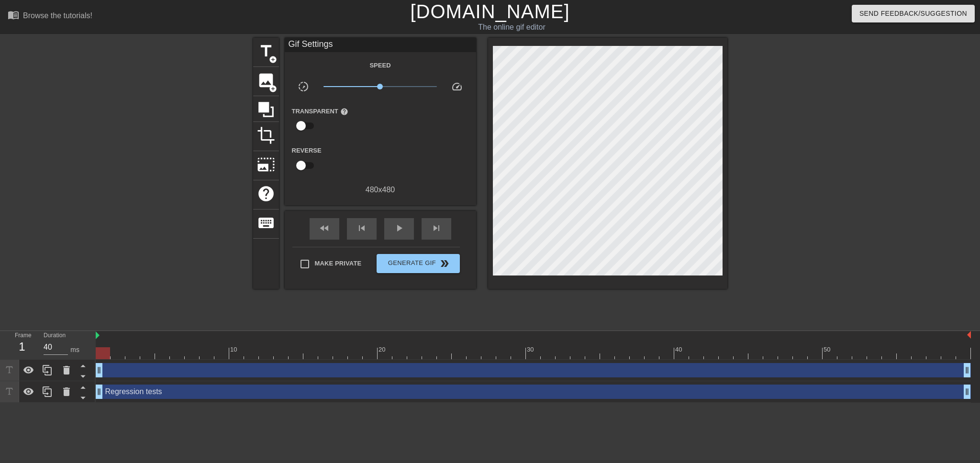
click at [19, 320] on div "menu_book Browse the tutorials! [DOMAIN_NAME] The online gif editor Send Feedba…" at bounding box center [490, 201] width 980 height 403
click at [157, 394] on div "Regression tests drag_handle drag_handle" at bounding box center [534, 392] width 876 height 14
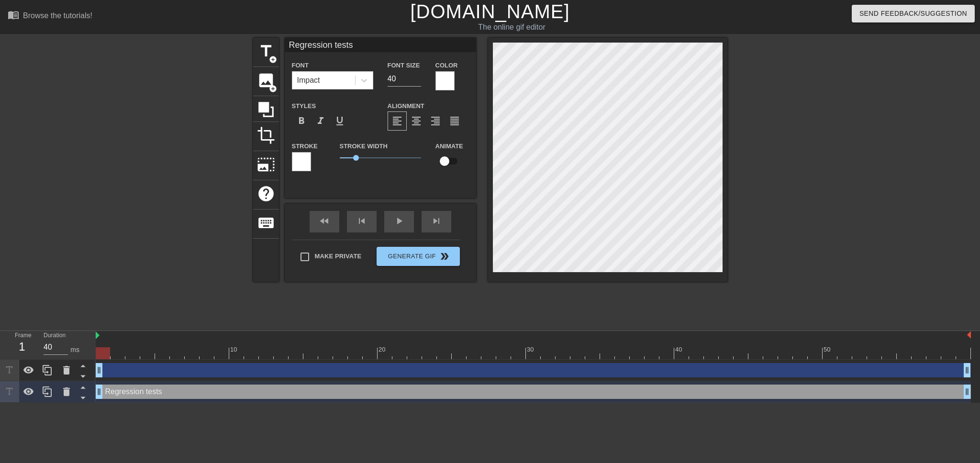
click at [448, 157] on input "checkbox" at bounding box center [444, 161] width 55 height 18
checkbox input "true"
click at [117, 355] on div at bounding box center [534, 354] width 876 height 12
click at [106, 359] on div at bounding box center [534, 354] width 876 height 12
click at [115, 358] on div at bounding box center [534, 354] width 876 height 12
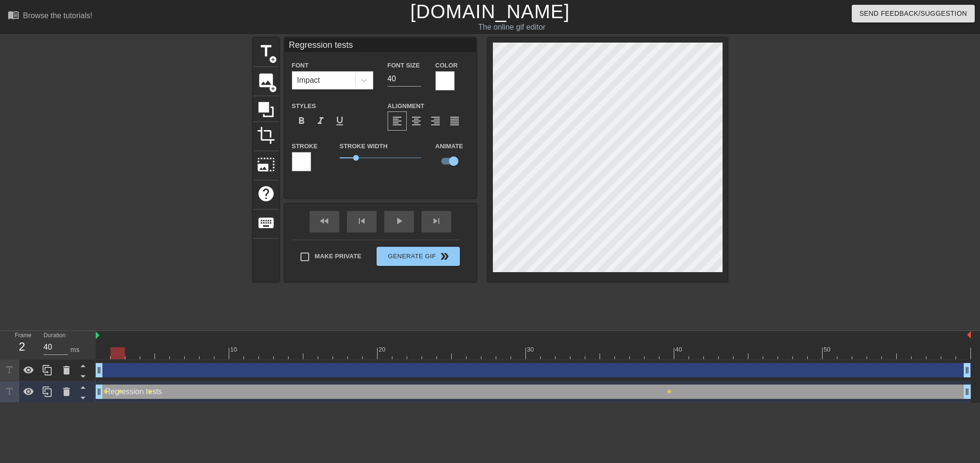
click at [128, 357] on div at bounding box center [534, 354] width 876 height 12
click at [122, 358] on div at bounding box center [534, 354] width 876 height 12
click at [629, 32] on div "menu_book Browse the tutorials! [DOMAIN_NAME] The online gif editor Send Feedba…" at bounding box center [490, 201] width 980 height 403
click at [129, 354] on div at bounding box center [534, 354] width 876 height 12
click at [147, 354] on div at bounding box center [534, 354] width 876 height 12
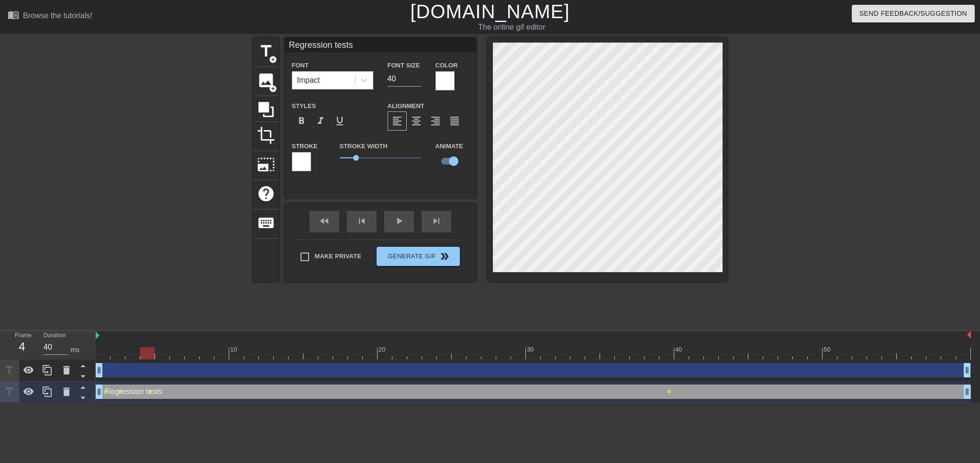
click at [635, 33] on div "menu_book Browse the tutorials! [DOMAIN_NAME] The online gif editor Send Feedba…" at bounding box center [490, 201] width 980 height 403
click at [165, 354] on div at bounding box center [534, 354] width 876 height 12
click at [180, 356] on div at bounding box center [534, 354] width 876 height 12
click at [188, 356] on div at bounding box center [534, 354] width 876 height 12
click at [204, 356] on div at bounding box center [534, 354] width 876 height 12
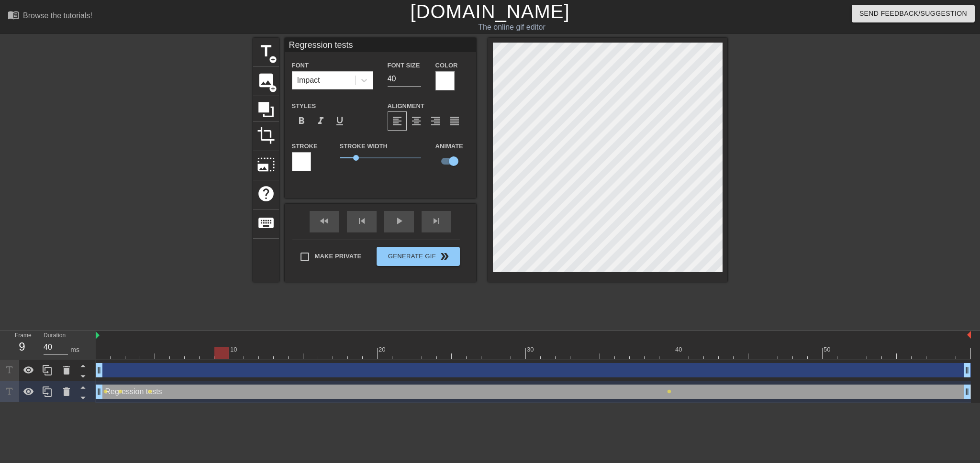
click at [218, 352] on div at bounding box center [534, 354] width 876 height 12
click at [239, 356] on div at bounding box center [534, 354] width 876 height 12
click at [254, 351] on div at bounding box center [534, 354] width 876 height 12
click at [265, 354] on div at bounding box center [534, 354] width 876 height 12
click at [279, 351] on div at bounding box center [534, 354] width 876 height 12
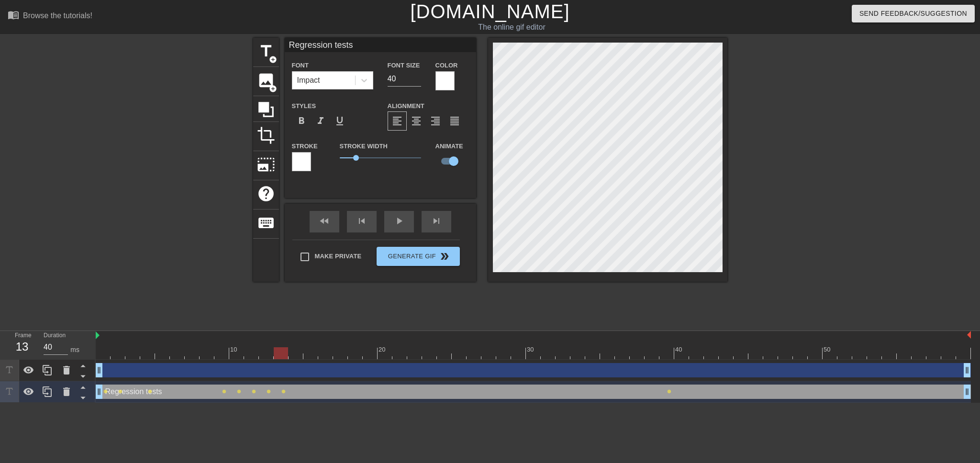
click at [295, 356] on div at bounding box center [534, 354] width 876 height 12
click at [315, 351] on div at bounding box center [534, 354] width 876 height 12
click at [326, 357] on div at bounding box center [534, 354] width 876 height 12
click at [341, 354] on div at bounding box center [534, 354] width 876 height 12
click at [353, 356] on div at bounding box center [534, 354] width 876 height 12
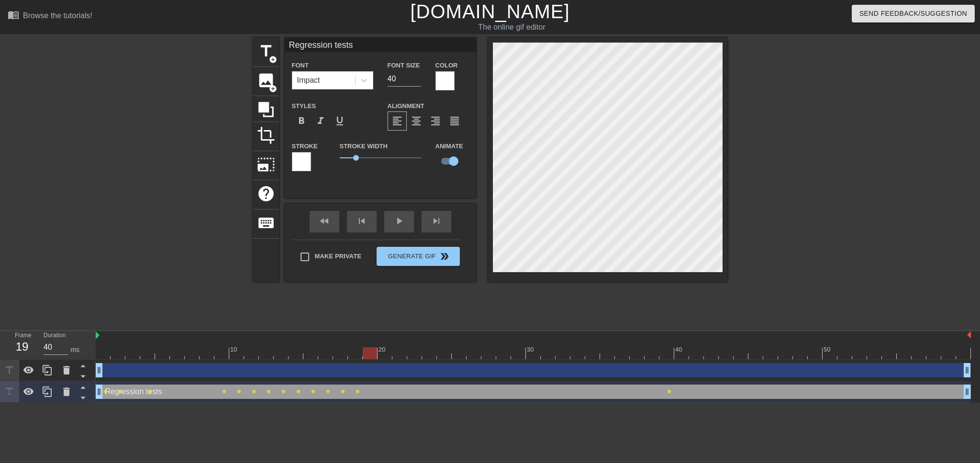
drag, startPoint x: 348, startPoint y: 354, endPoint x: 370, endPoint y: 350, distance: 22.3
click at [370, 350] on div at bounding box center [370, 354] width 14 height 12
drag, startPoint x: 373, startPoint y: 354, endPoint x: 381, endPoint y: 354, distance: 8.1
click at [381, 354] on div at bounding box center [385, 354] width 14 height 12
drag, startPoint x: 387, startPoint y: 349, endPoint x: 395, endPoint y: 351, distance: 8.9
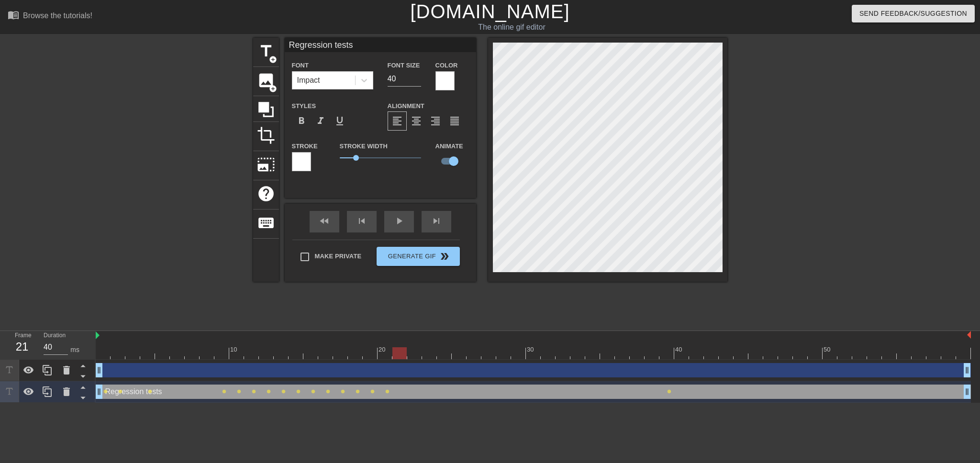
click at [395, 351] on div at bounding box center [400, 354] width 14 height 12
drag, startPoint x: 406, startPoint y: 349, endPoint x: 412, endPoint y: 349, distance: 5.7
click at [412, 349] on div at bounding box center [414, 354] width 14 height 12
drag, startPoint x: 418, startPoint y: 349, endPoint x: 427, endPoint y: 350, distance: 9.1
click at [427, 350] on div at bounding box center [429, 354] width 14 height 12
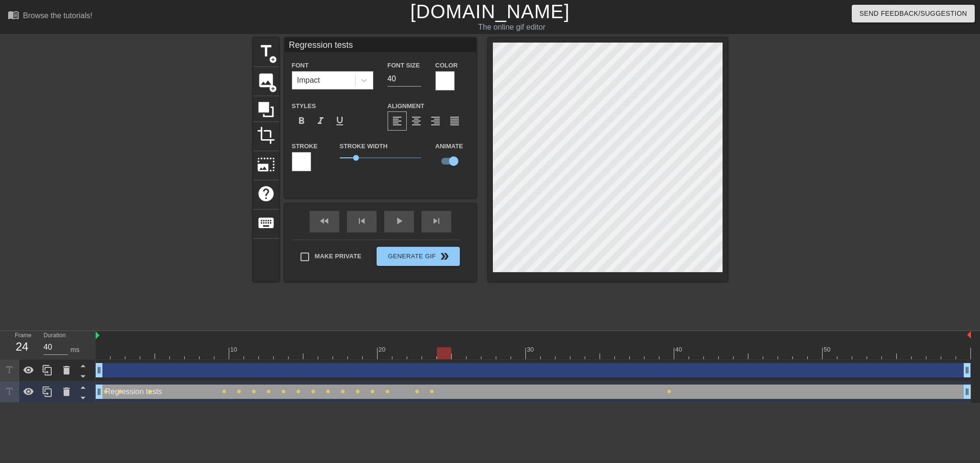
click at [447, 352] on div at bounding box center [534, 354] width 876 height 12
click at [461, 354] on div at bounding box center [534, 354] width 876 height 12
click at [474, 355] on div at bounding box center [534, 354] width 876 height 12
click at [488, 355] on div at bounding box center [534, 354] width 876 height 12
click at [507, 352] on div at bounding box center [534, 354] width 876 height 12
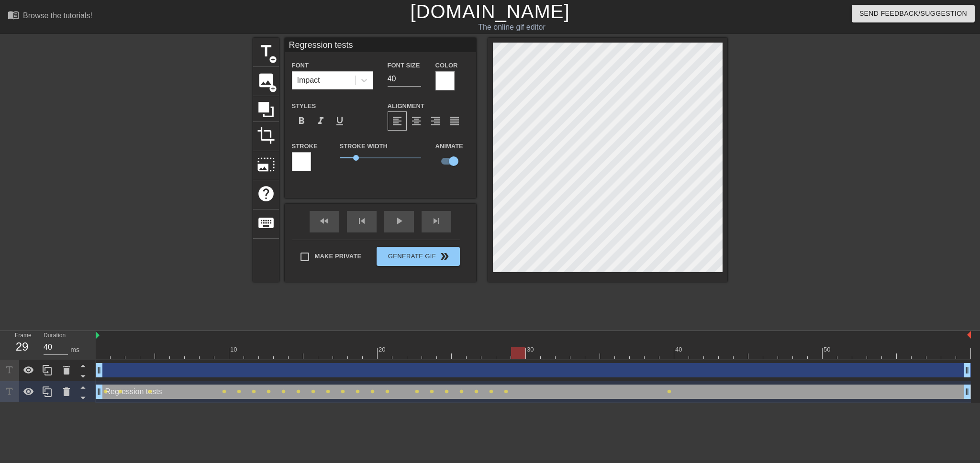
click at [521, 351] on div at bounding box center [534, 354] width 876 height 12
click at [538, 351] on div at bounding box center [534, 354] width 876 height 12
click at [549, 350] on div at bounding box center [534, 354] width 876 height 12
click at [562, 355] on div at bounding box center [534, 354] width 876 height 12
click at [580, 350] on div at bounding box center [534, 354] width 876 height 12
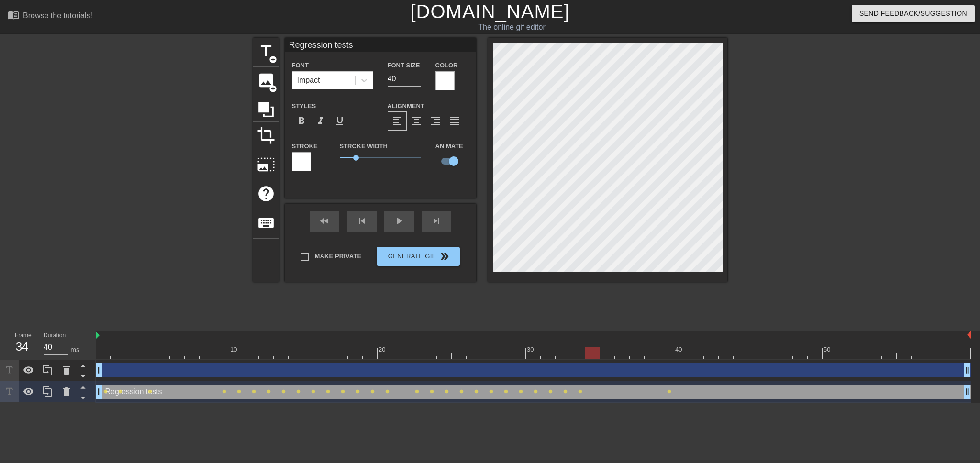
click at [595, 349] on div at bounding box center [534, 354] width 876 height 12
click at [608, 353] on div at bounding box center [534, 354] width 876 height 12
click at [614, 352] on div at bounding box center [607, 354] width 14 height 12
click at [623, 351] on div at bounding box center [534, 354] width 876 height 12
click at [636, 352] on div at bounding box center [534, 354] width 876 height 12
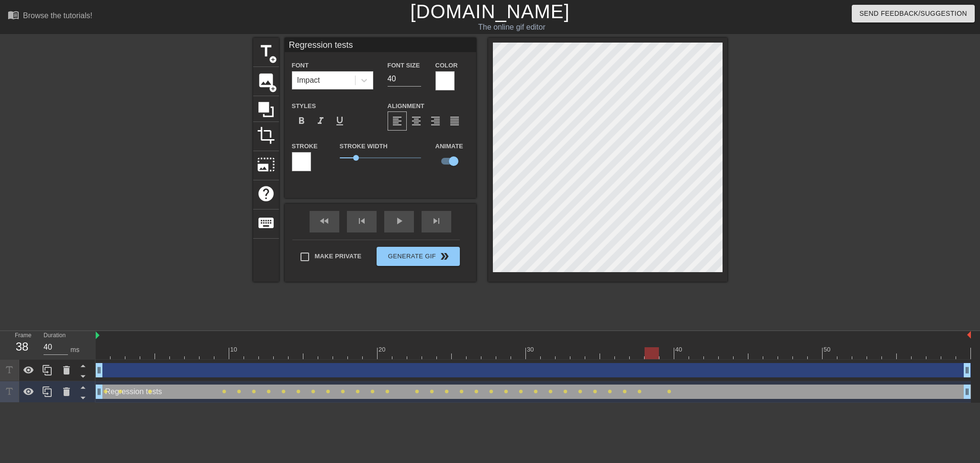
click at [655, 354] on div at bounding box center [534, 354] width 876 height 12
click at [668, 353] on div at bounding box center [534, 354] width 876 height 12
click at [685, 356] on div at bounding box center [534, 354] width 876 height 12
click at [695, 350] on div at bounding box center [534, 354] width 876 height 12
click at [710, 351] on div at bounding box center [534, 354] width 876 height 12
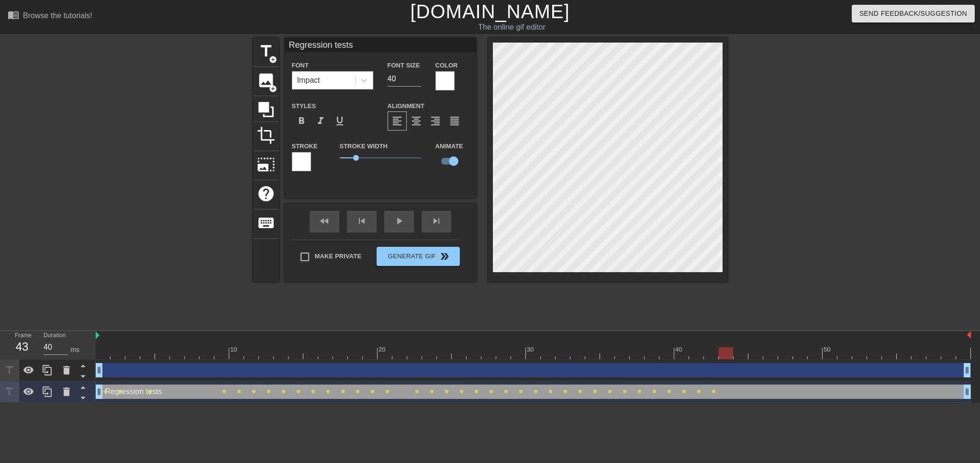
click at [727, 352] on div at bounding box center [534, 354] width 876 height 12
click at [744, 354] on div at bounding box center [534, 354] width 876 height 12
click at [756, 356] on div at bounding box center [534, 354] width 876 height 12
click at [770, 352] on div at bounding box center [534, 354] width 876 height 12
click at [783, 356] on div at bounding box center [534, 354] width 876 height 12
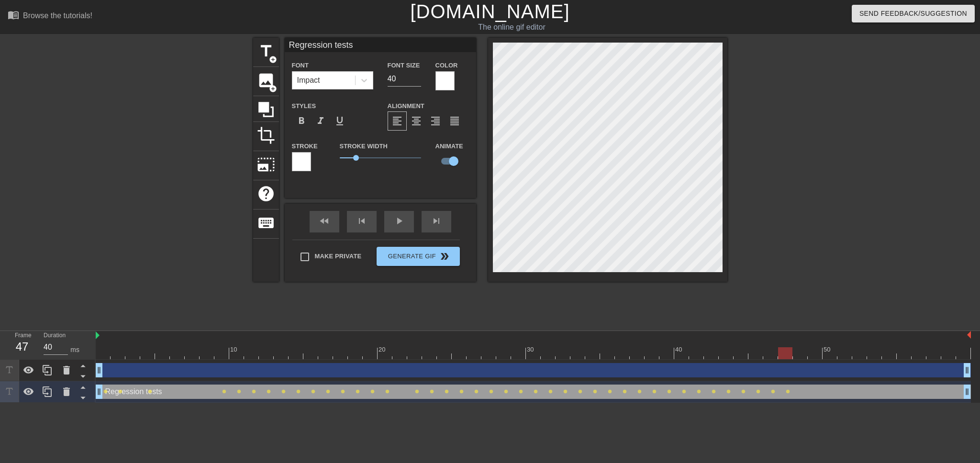
click at [802, 348] on div at bounding box center [534, 354] width 876 height 12
click at [820, 352] on div at bounding box center [534, 354] width 876 height 12
click at [835, 356] on div at bounding box center [534, 354] width 876 height 12
drag, startPoint x: 844, startPoint y: 352, endPoint x: 837, endPoint y: 348, distance: 8.4
click at [844, 352] on div at bounding box center [534, 354] width 876 height 12
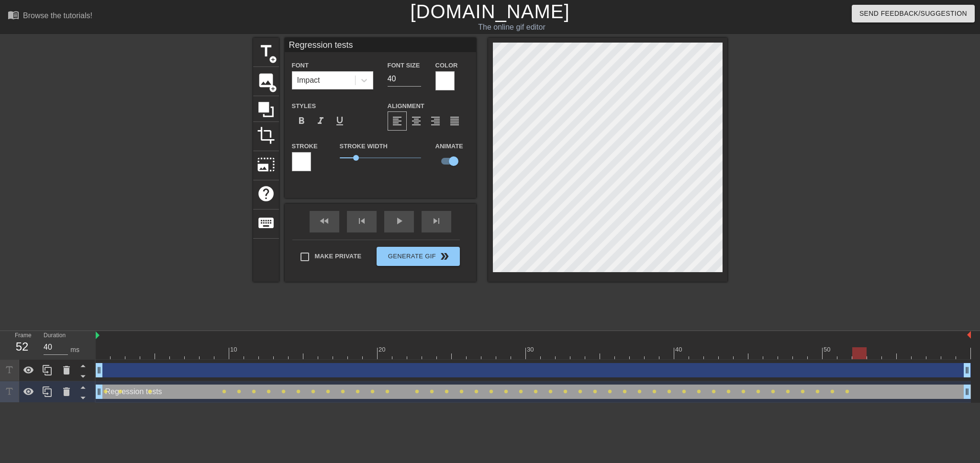
click at [858, 355] on div at bounding box center [534, 354] width 876 height 12
click at [871, 351] on div at bounding box center [534, 354] width 876 height 12
click at [892, 349] on div at bounding box center [534, 354] width 876 height 12
click at [900, 356] on div at bounding box center [534, 354] width 876 height 12
click at [921, 354] on div at bounding box center [534, 354] width 876 height 12
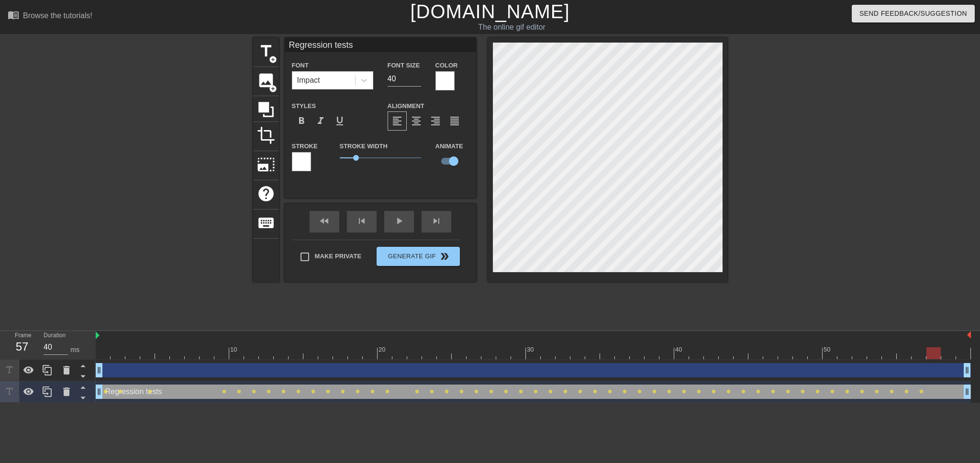
click at [936, 355] on div at bounding box center [534, 354] width 876 height 12
click at [950, 356] on div at bounding box center [534, 354] width 876 height 12
click at [959, 354] on div at bounding box center [534, 354] width 876 height 12
click at [400, 223] on span "play_arrow" at bounding box center [398, 220] width 11 height 11
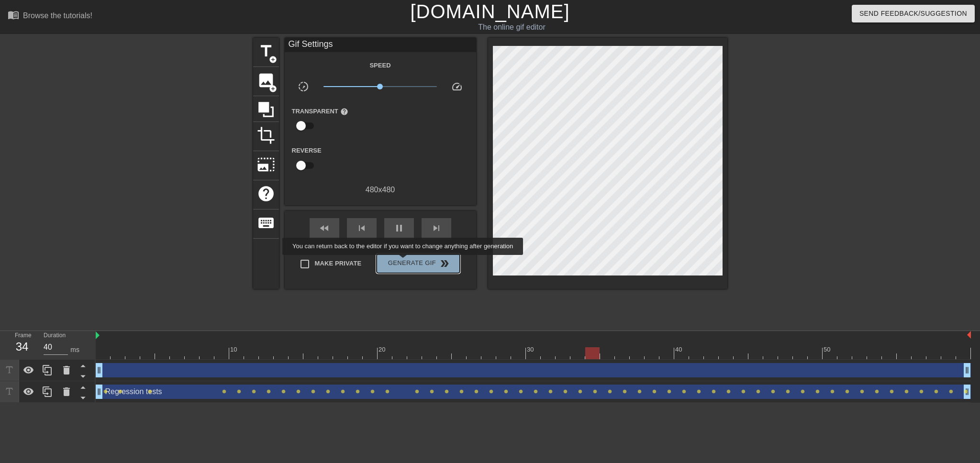
click at [404, 262] on span "Generate Gif double_arrow" at bounding box center [418, 263] width 75 height 11
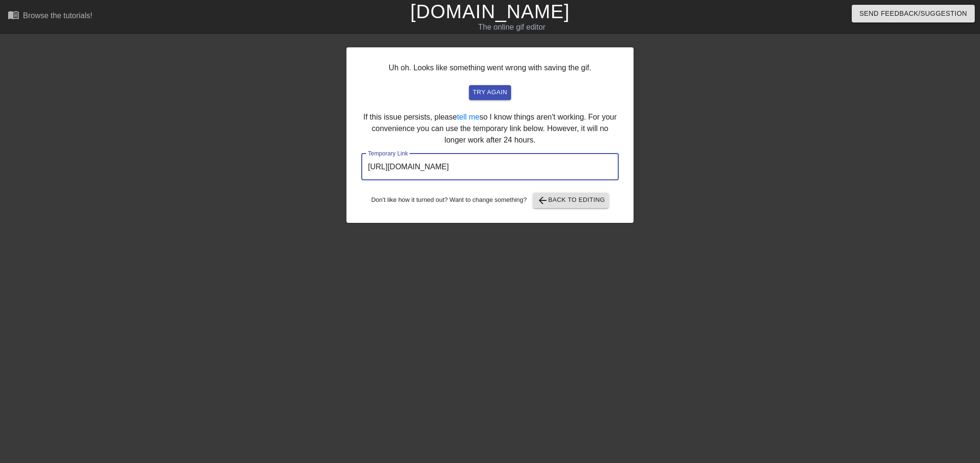
click at [575, 167] on input "[URL][DOMAIN_NAME]" at bounding box center [490, 167] width 258 height 27
drag, startPoint x: 577, startPoint y: 166, endPoint x: 281, endPoint y: 160, distance: 295.4
click at [281, 160] on div "Uh oh. Looks like something went wrong with saving the gif. try again If this i…" at bounding box center [490, 181] width 980 height 287
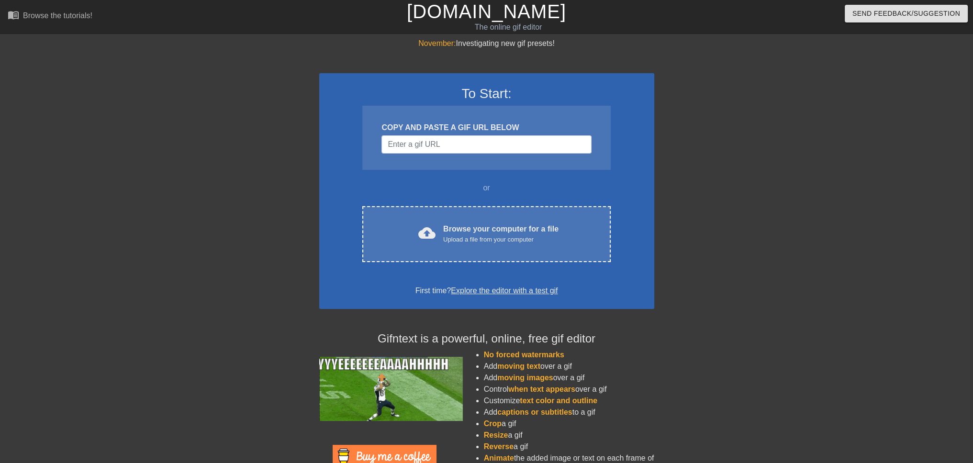
drag, startPoint x: 745, startPoint y: 108, endPoint x: 741, endPoint y: 102, distance: 6.8
drag, startPoint x: 637, startPoint y: 292, endPoint x: 643, endPoint y: 292, distance: 6.7
